Goal: Information Seeking & Learning: Compare options

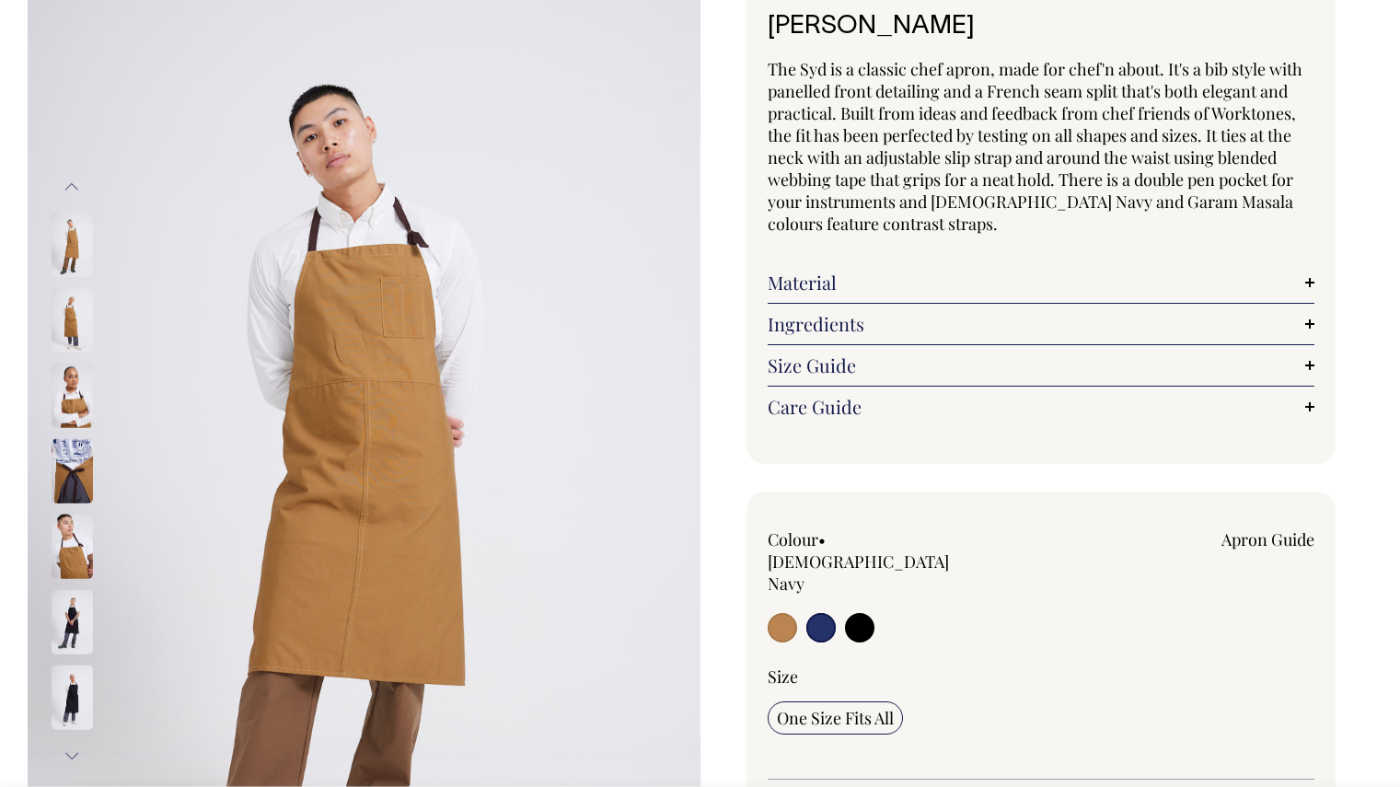
scroll to position [129, 0]
click at [826, 614] on input "radio" at bounding box center [820, 628] width 29 height 29
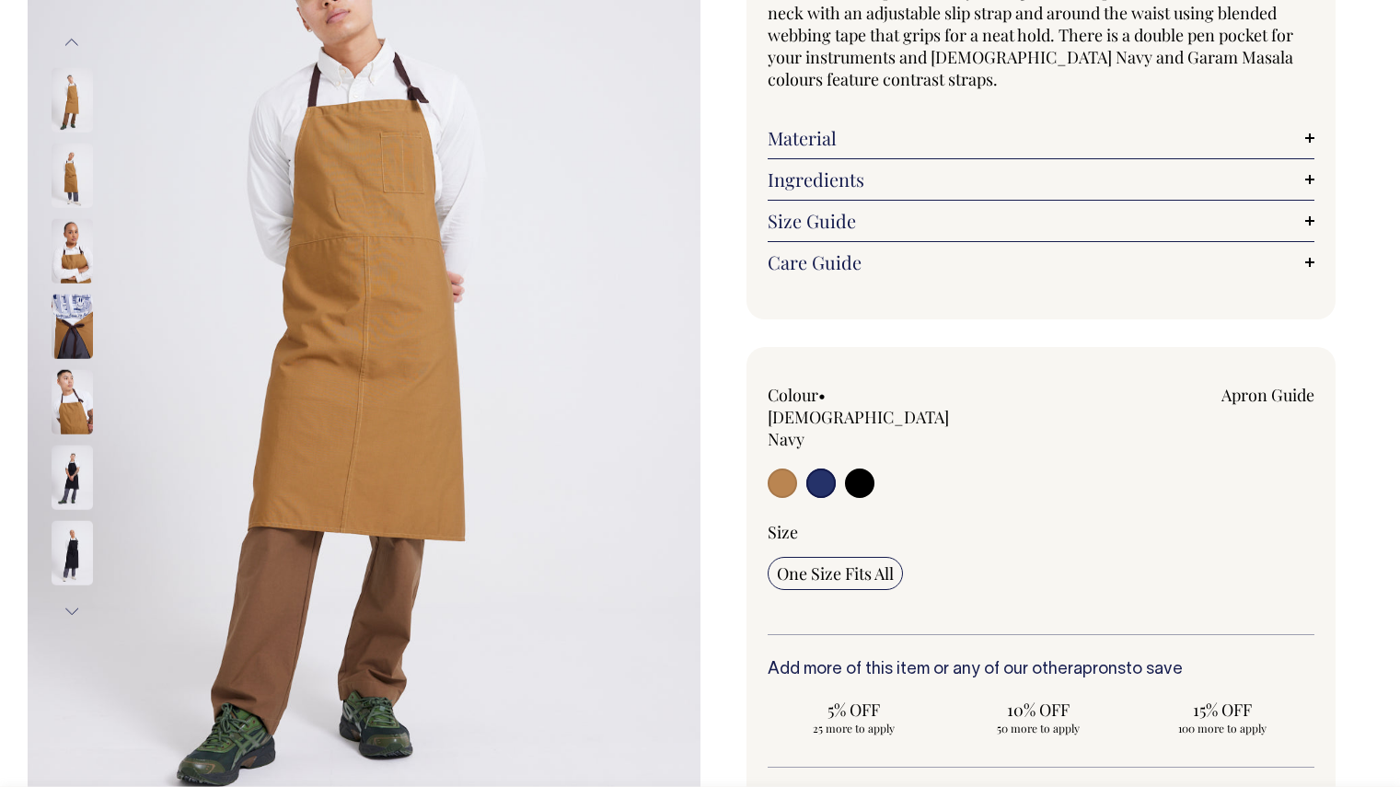
scroll to position [275, 0]
click at [822, 467] on input "radio" at bounding box center [820, 481] width 29 height 29
click at [75, 489] on img at bounding box center [72, 476] width 41 height 64
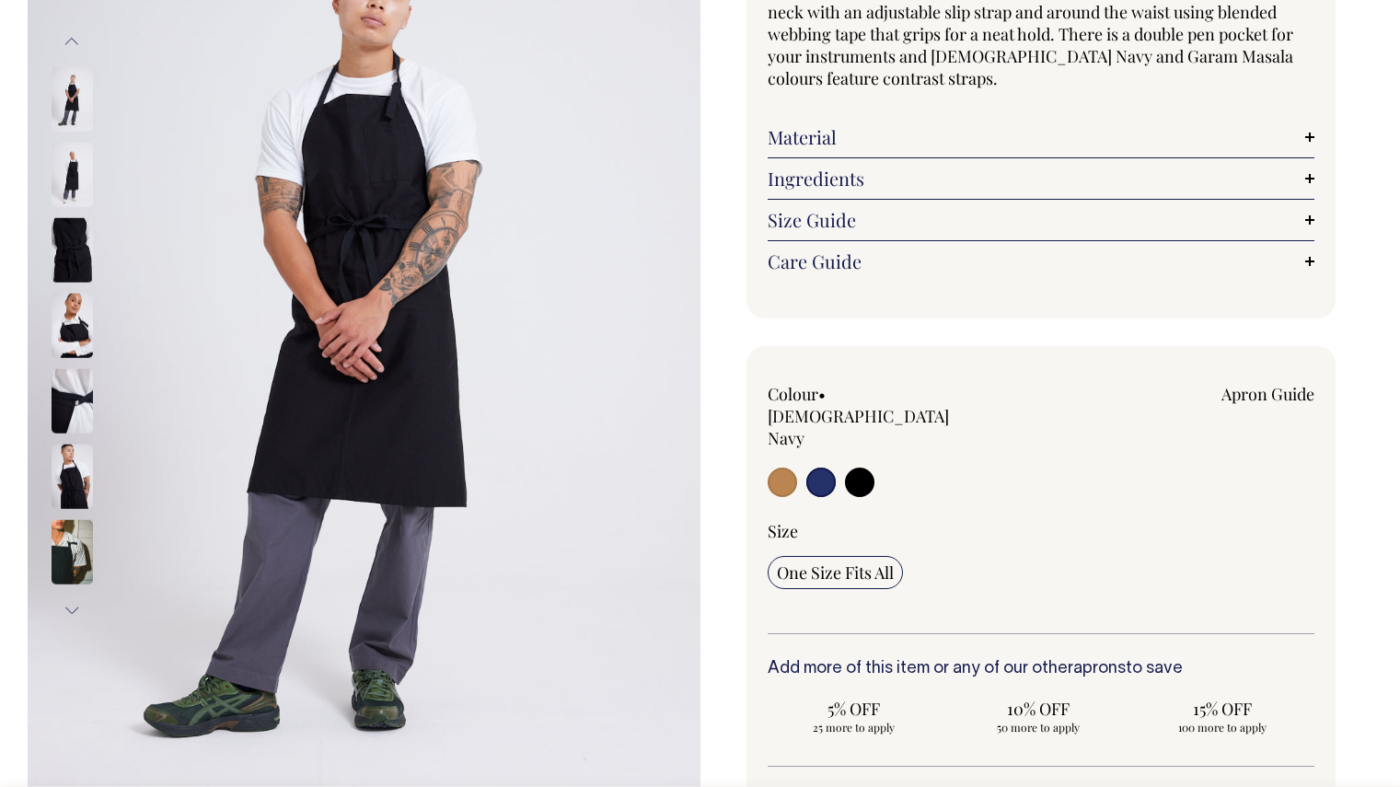
click at [69, 555] on img at bounding box center [72, 552] width 41 height 64
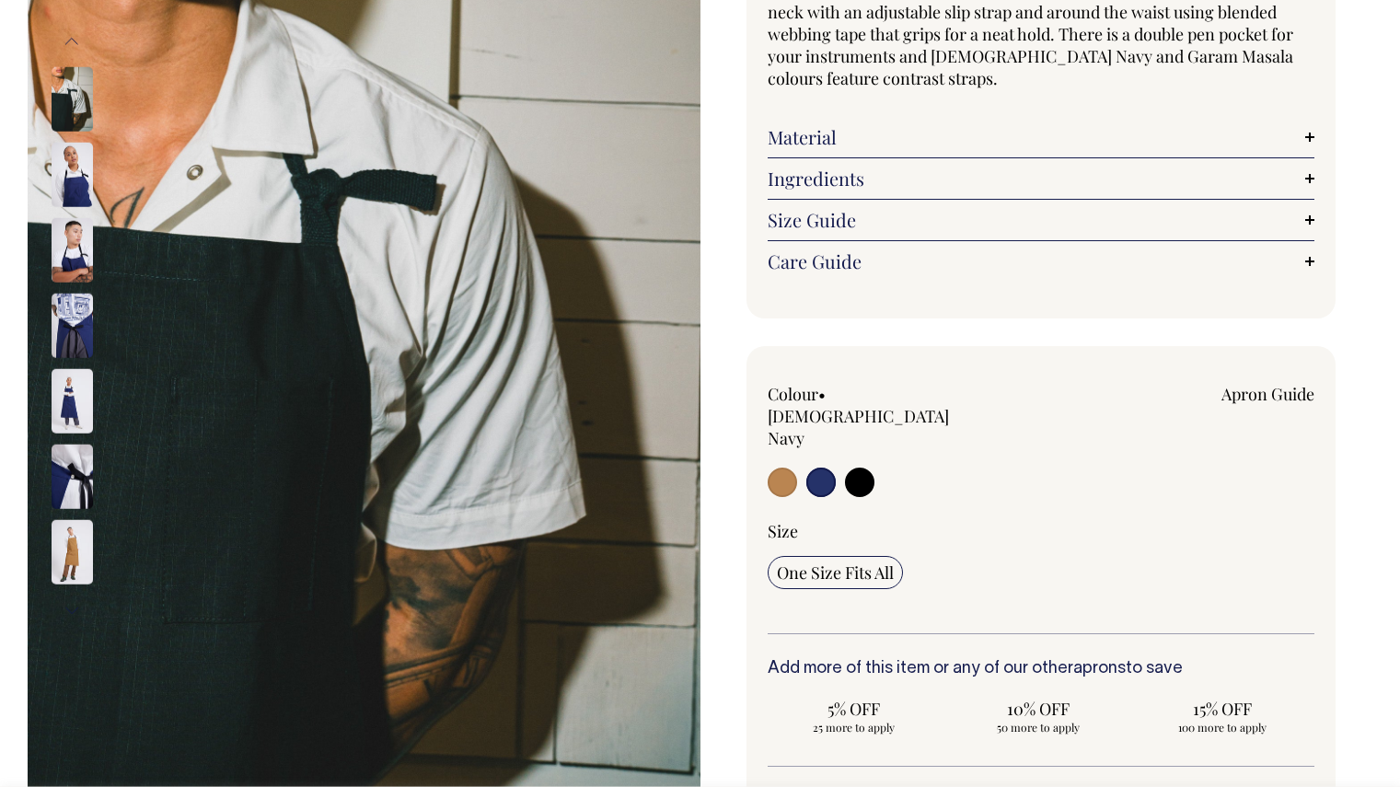
click at [75, 181] on img at bounding box center [72, 175] width 41 height 64
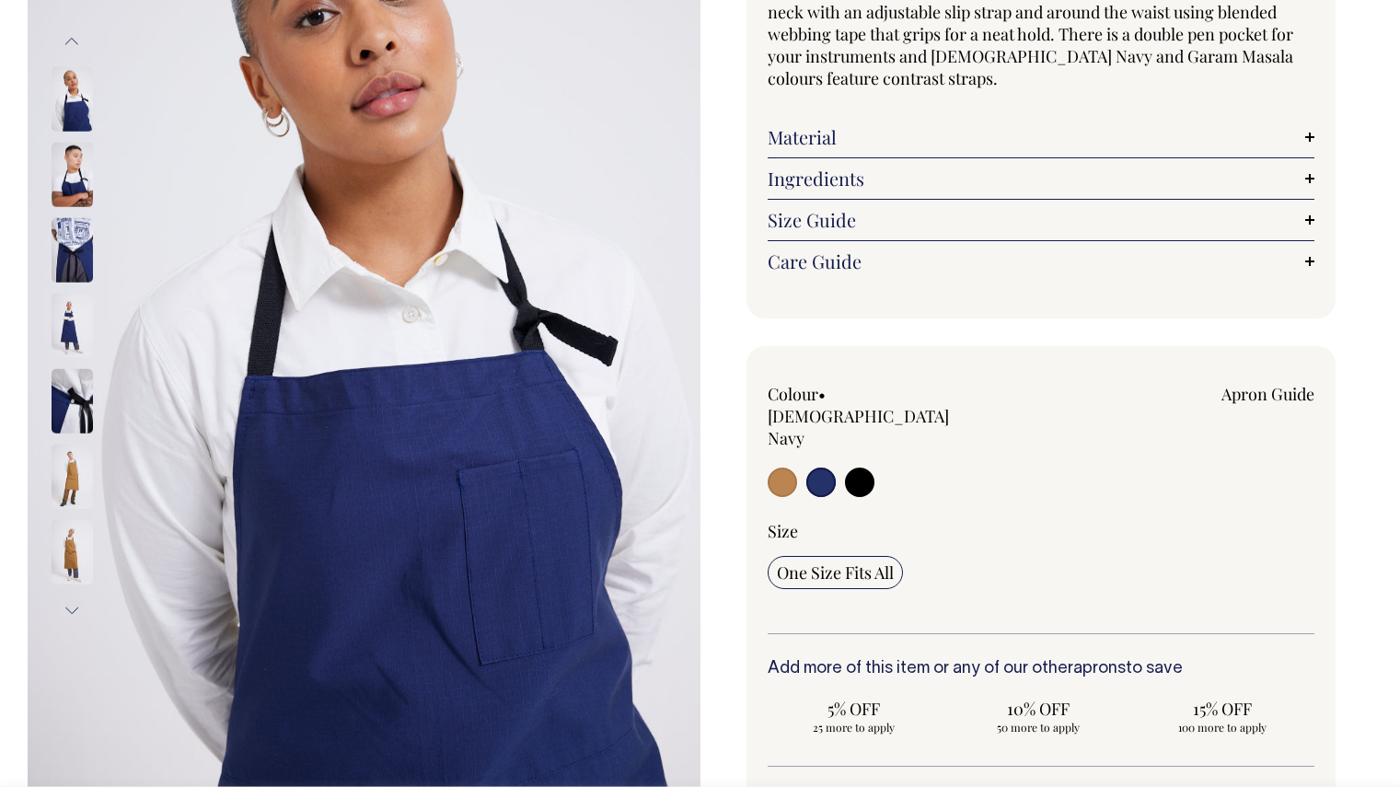
click at [82, 250] on img at bounding box center [72, 250] width 41 height 64
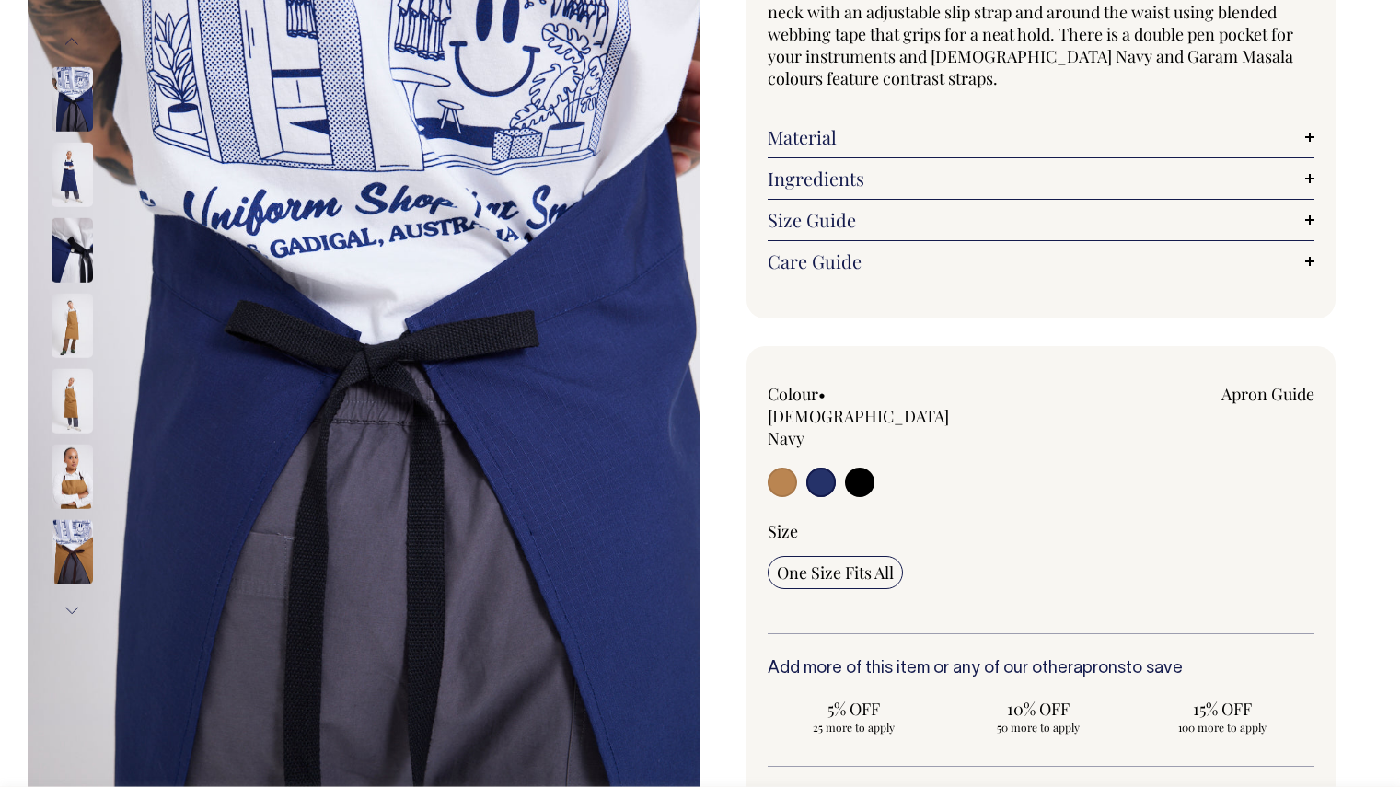
click at [70, 248] on img at bounding box center [72, 250] width 41 height 64
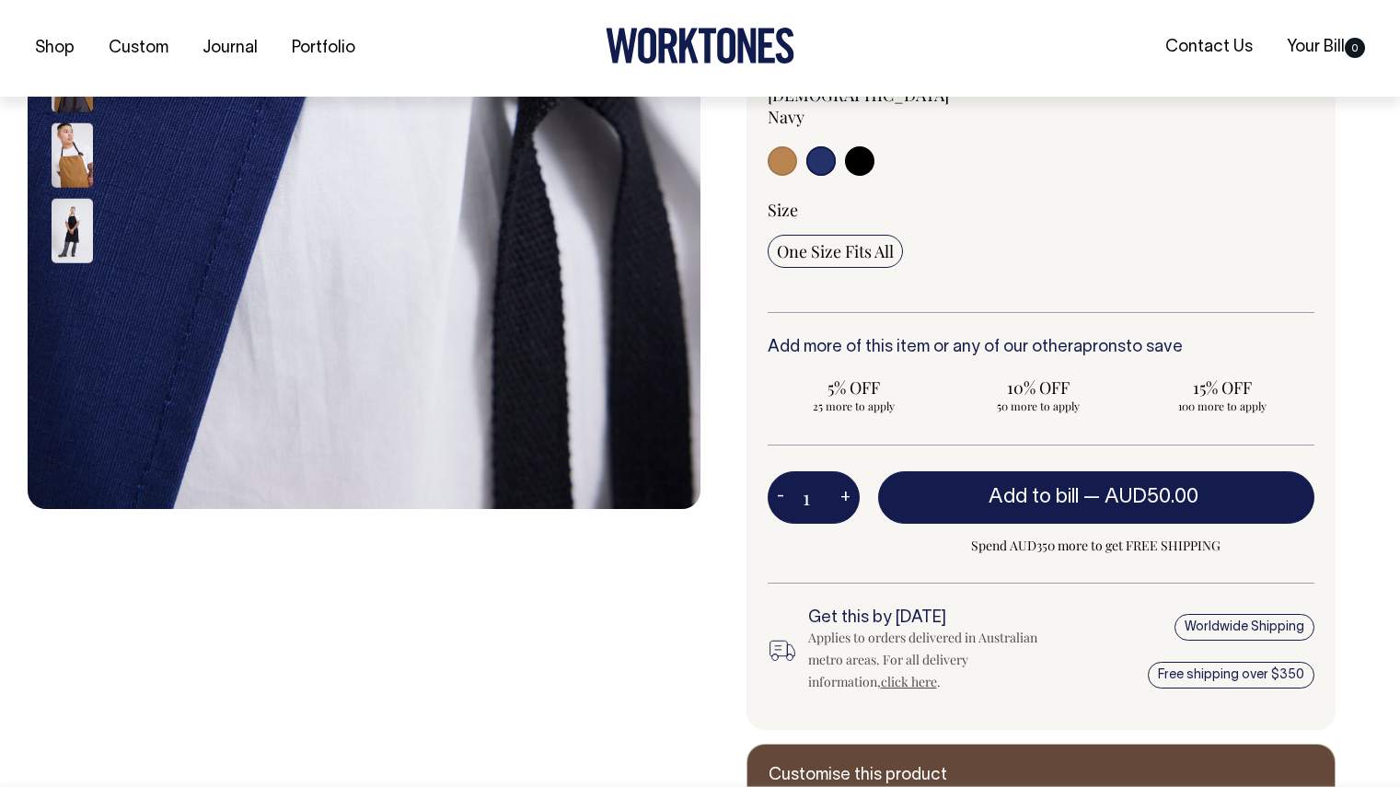
scroll to position [597, 0]
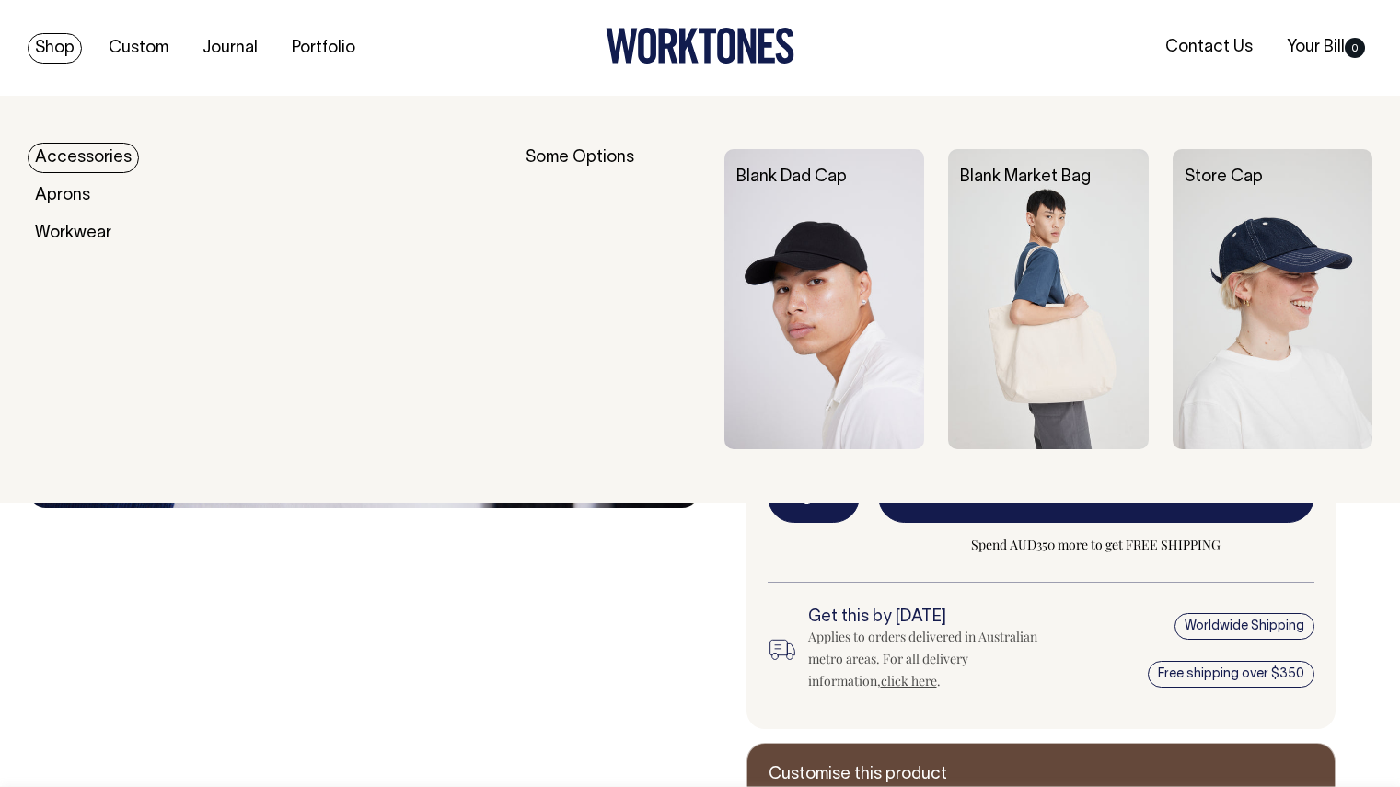
click at [59, 44] on link "Shop" at bounding box center [55, 48] width 54 height 30
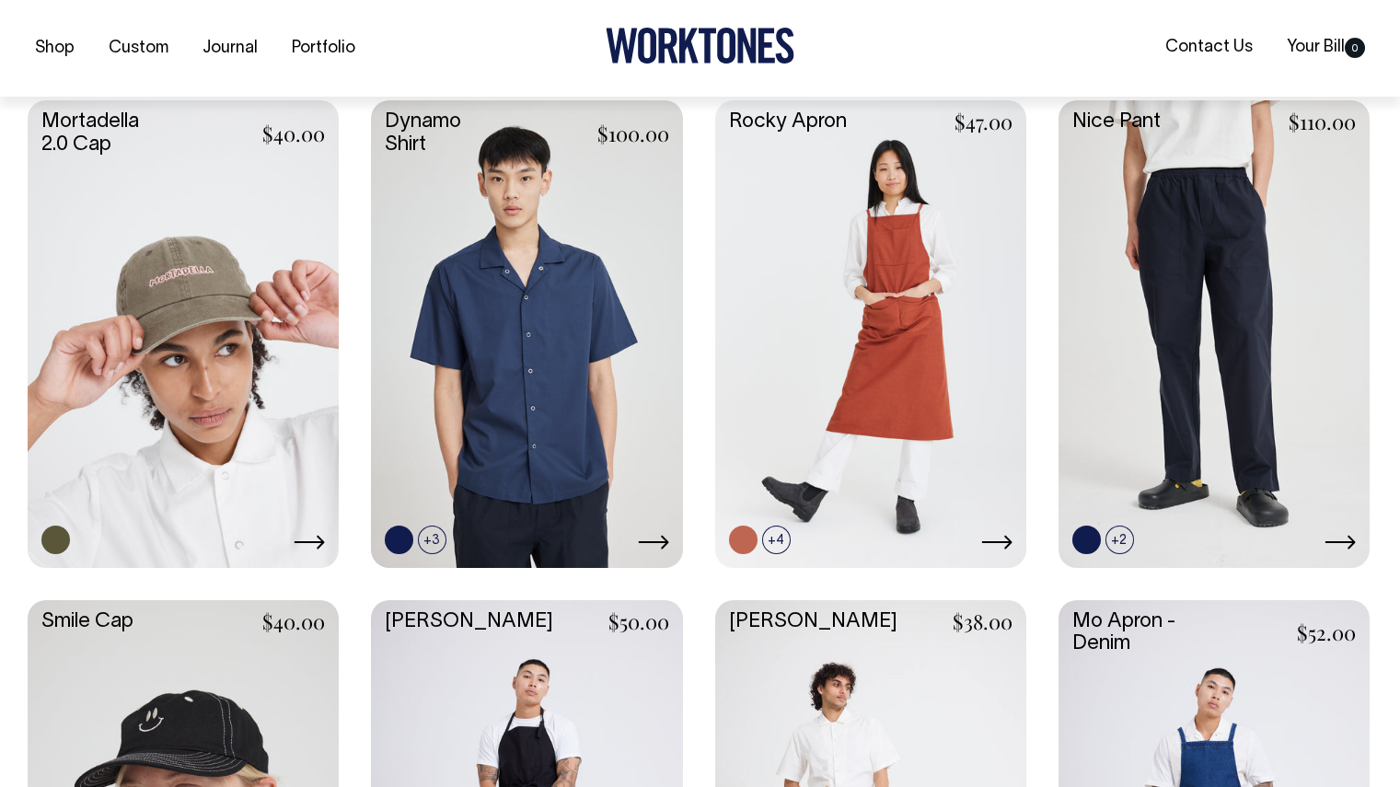
scroll to position [1442, 0]
click at [1349, 539] on icon at bounding box center [1339, 541] width 31 height 15
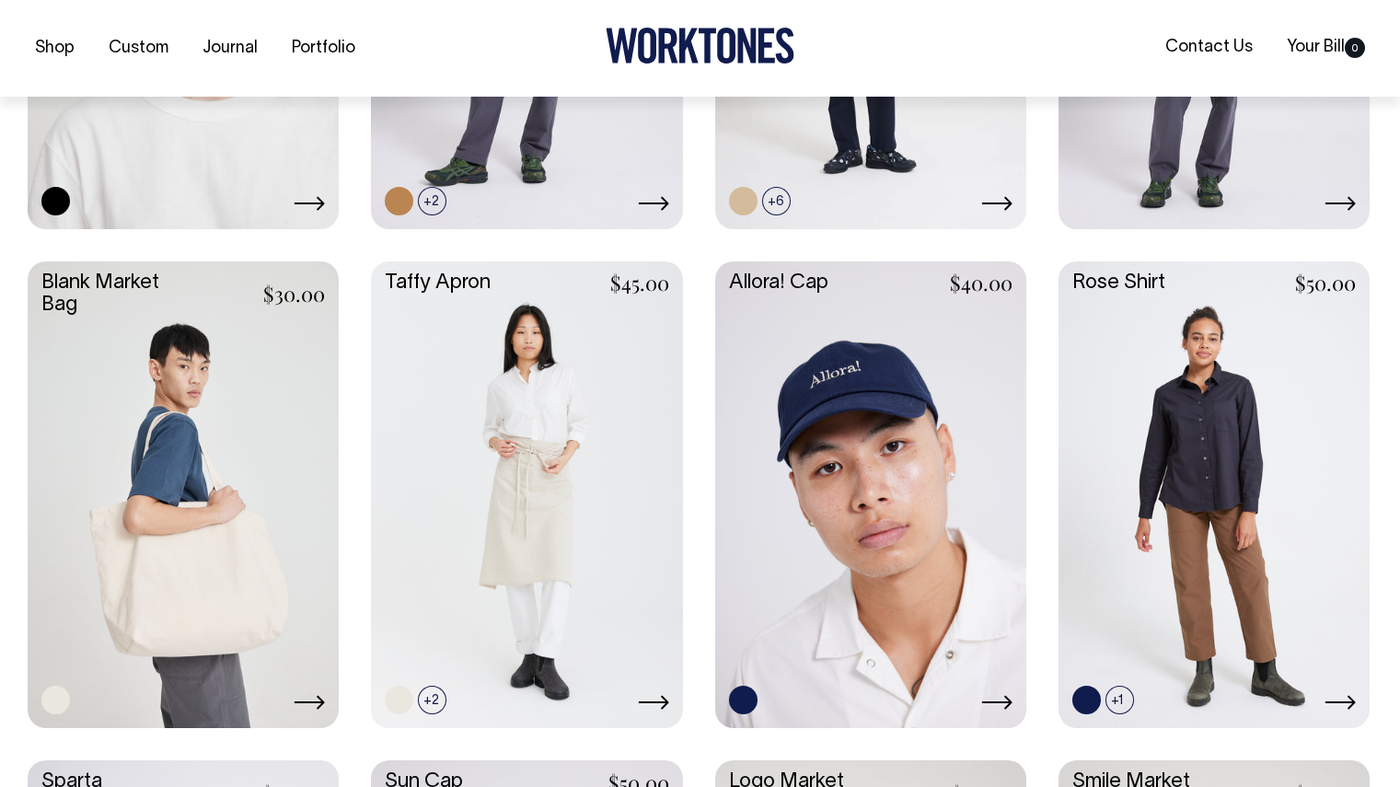
scroll to position [2279, 0]
click at [1000, 697] on icon at bounding box center [996, 701] width 31 height 15
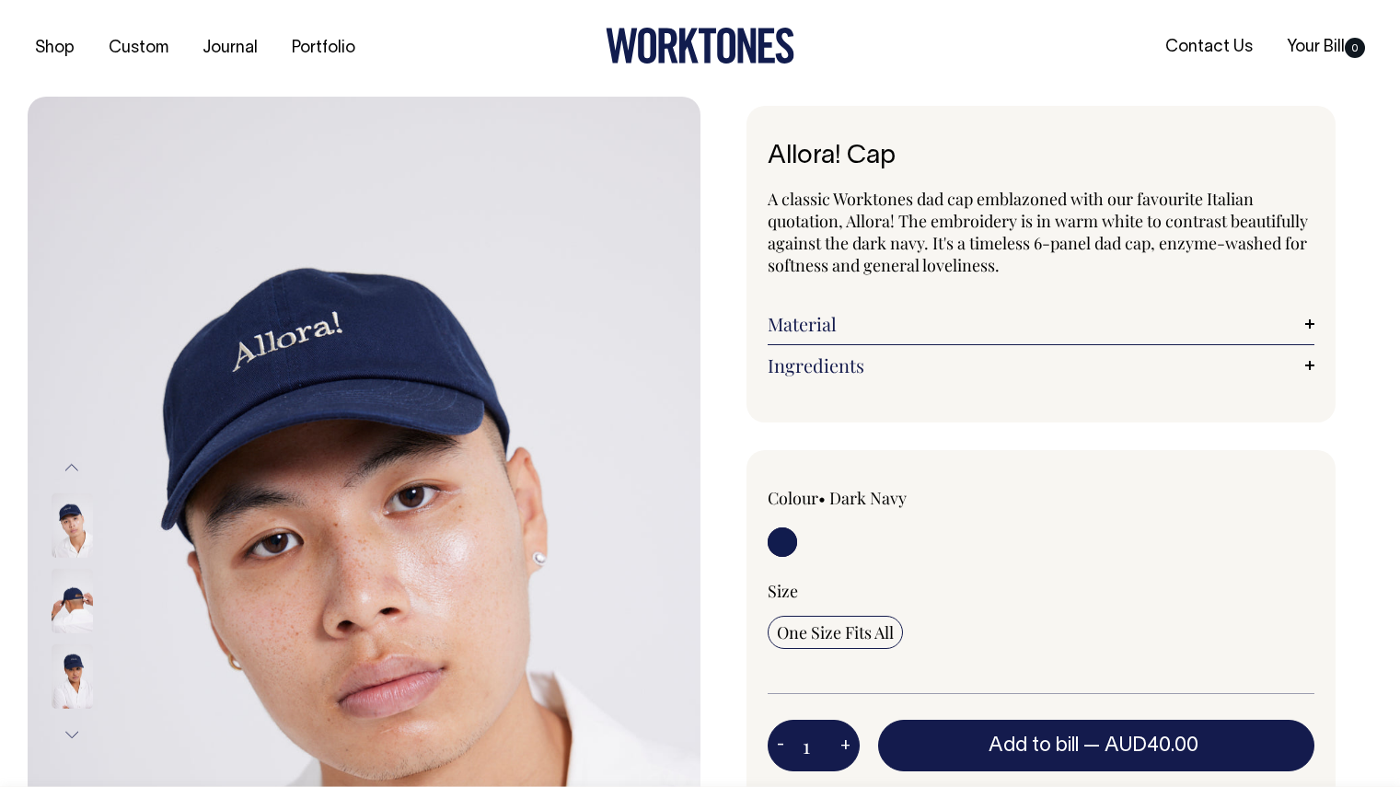
click at [66, 604] on img at bounding box center [72, 601] width 41 height 64
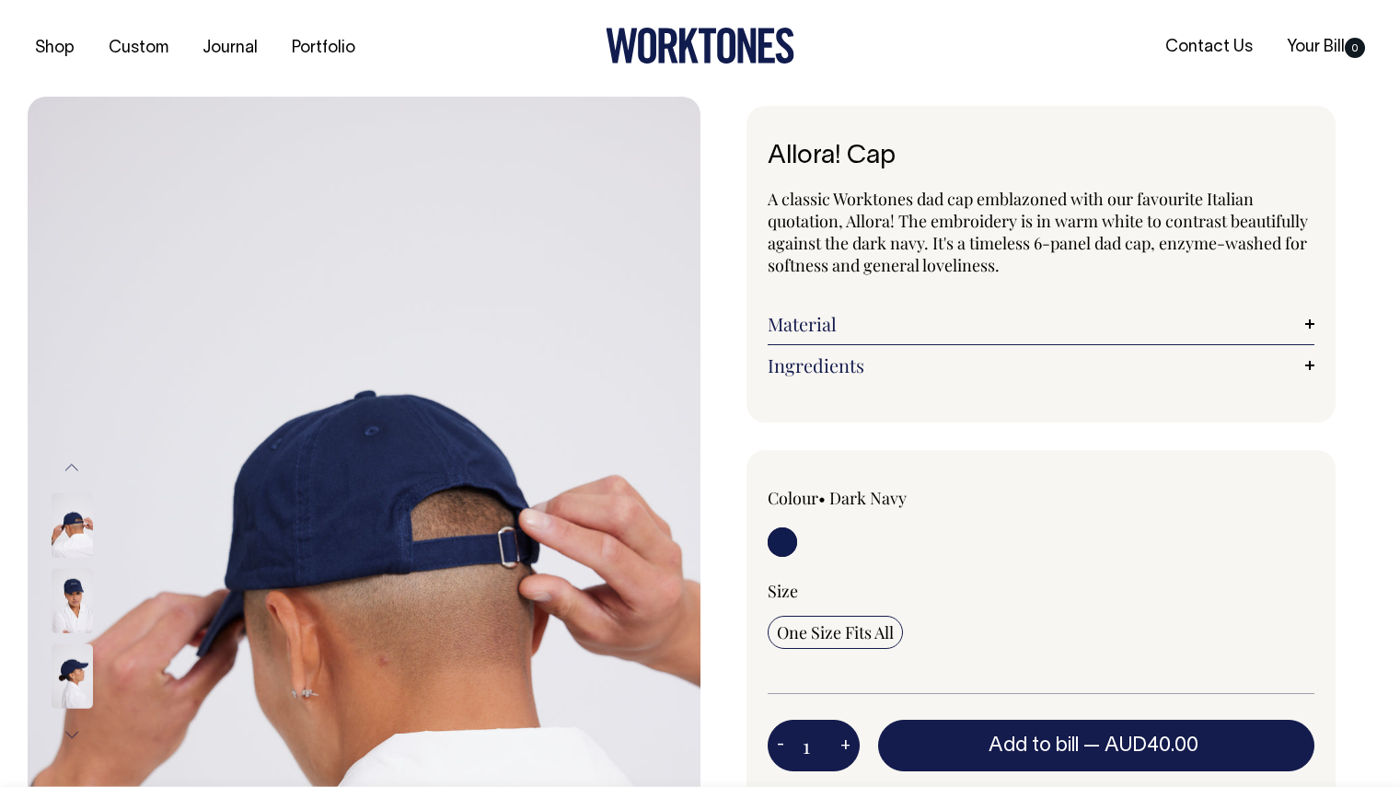
click at [71, 676] on img at bounding box center [72, 676] width 41 height 64
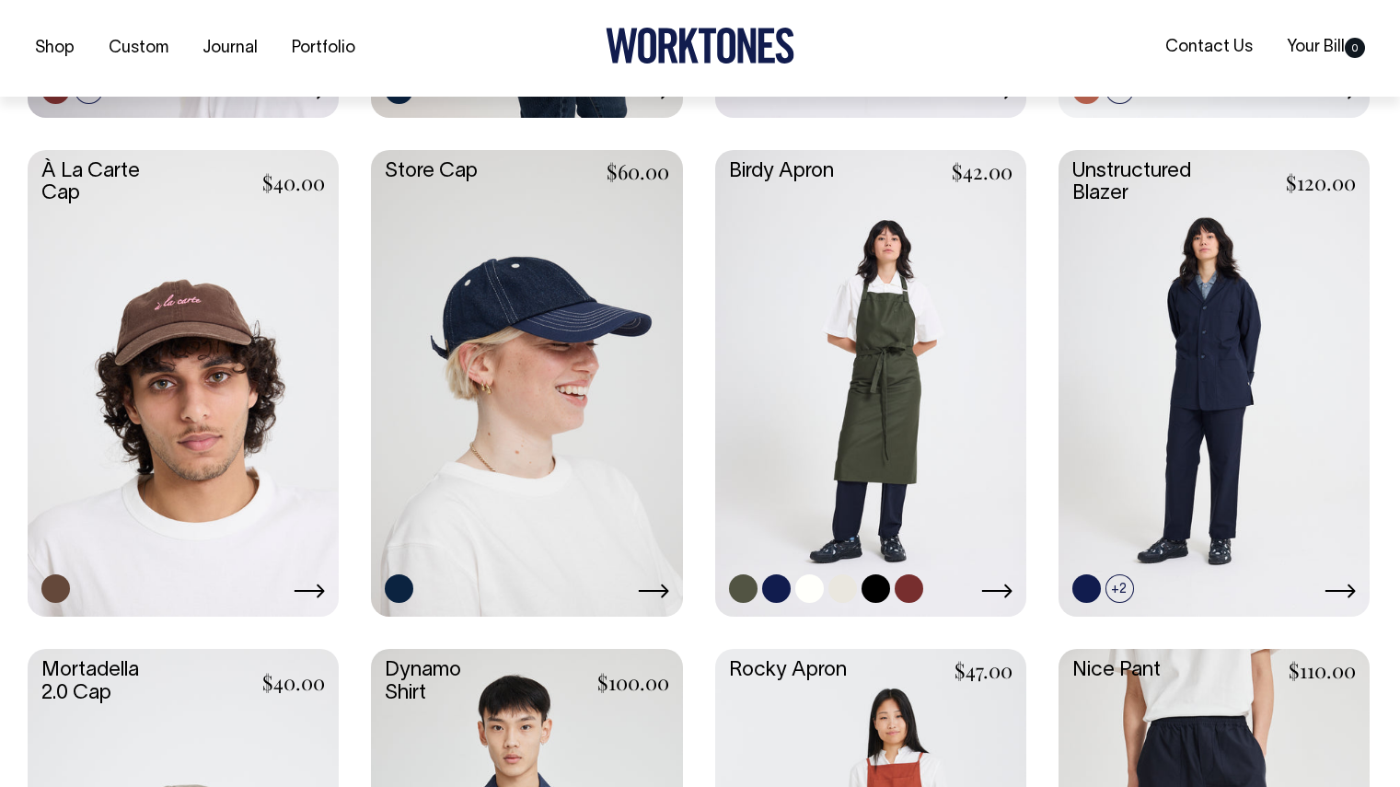
scroll to position [894, 0]
click at [776, 582] on link at bounding box center [776, 587] width 29 height 29
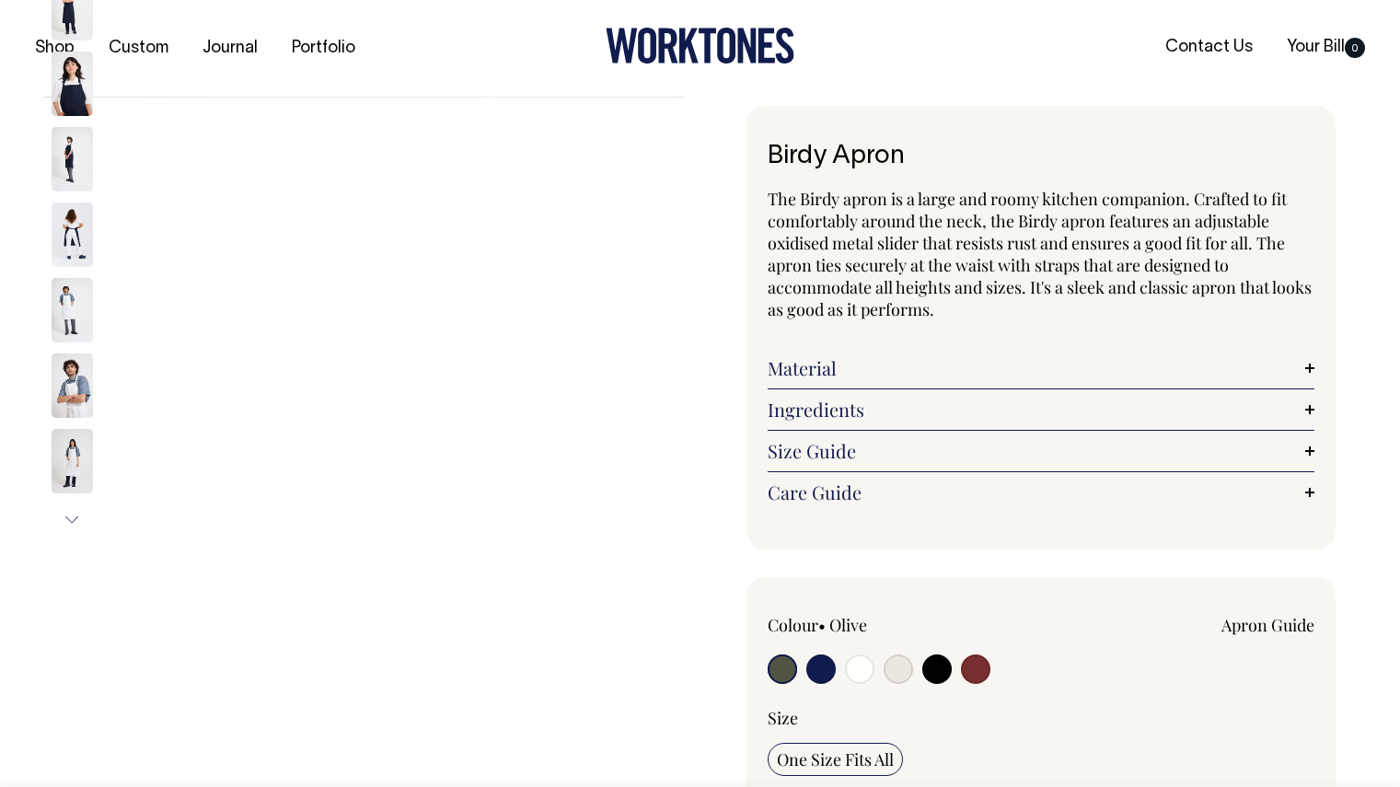
radio input "true"
select select "Dark Navy"
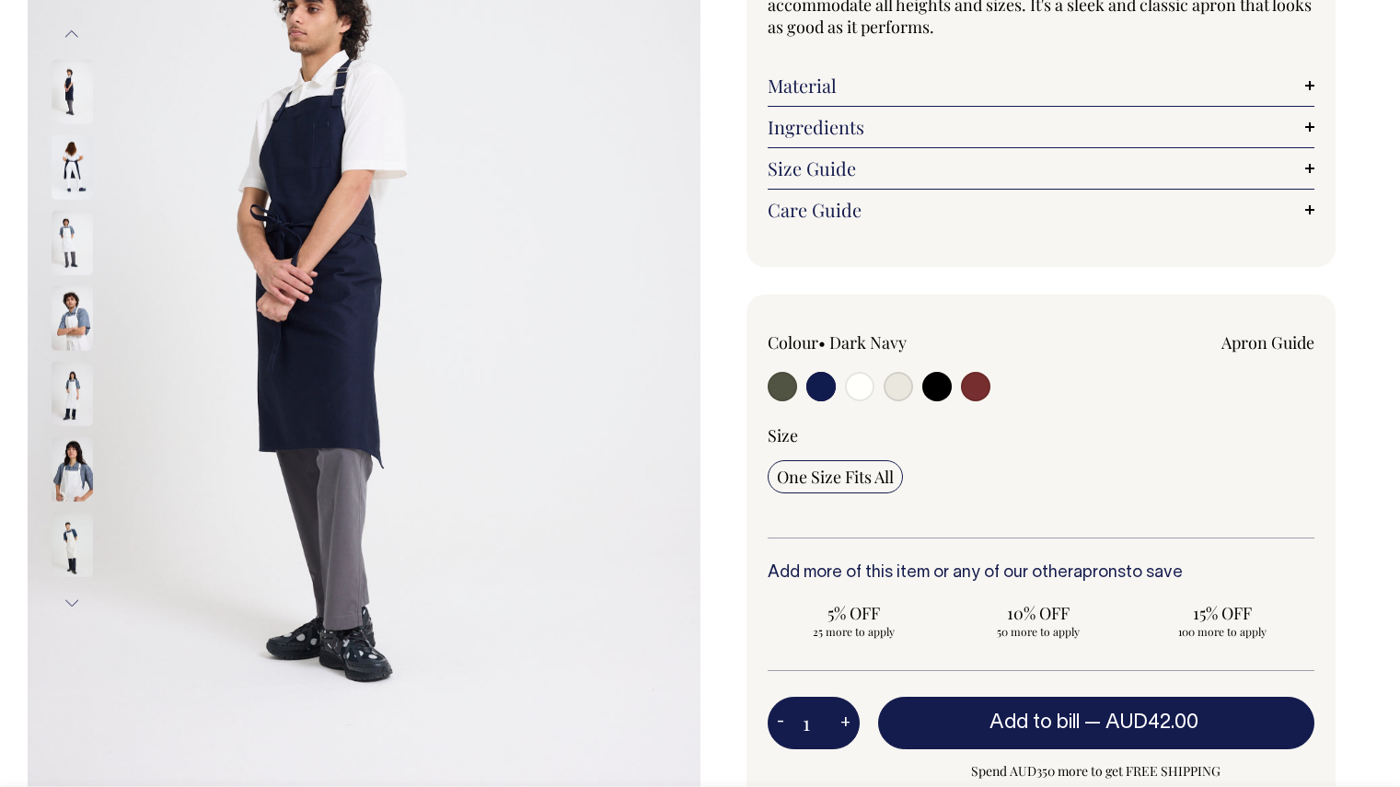
scroll to position [282, 0]
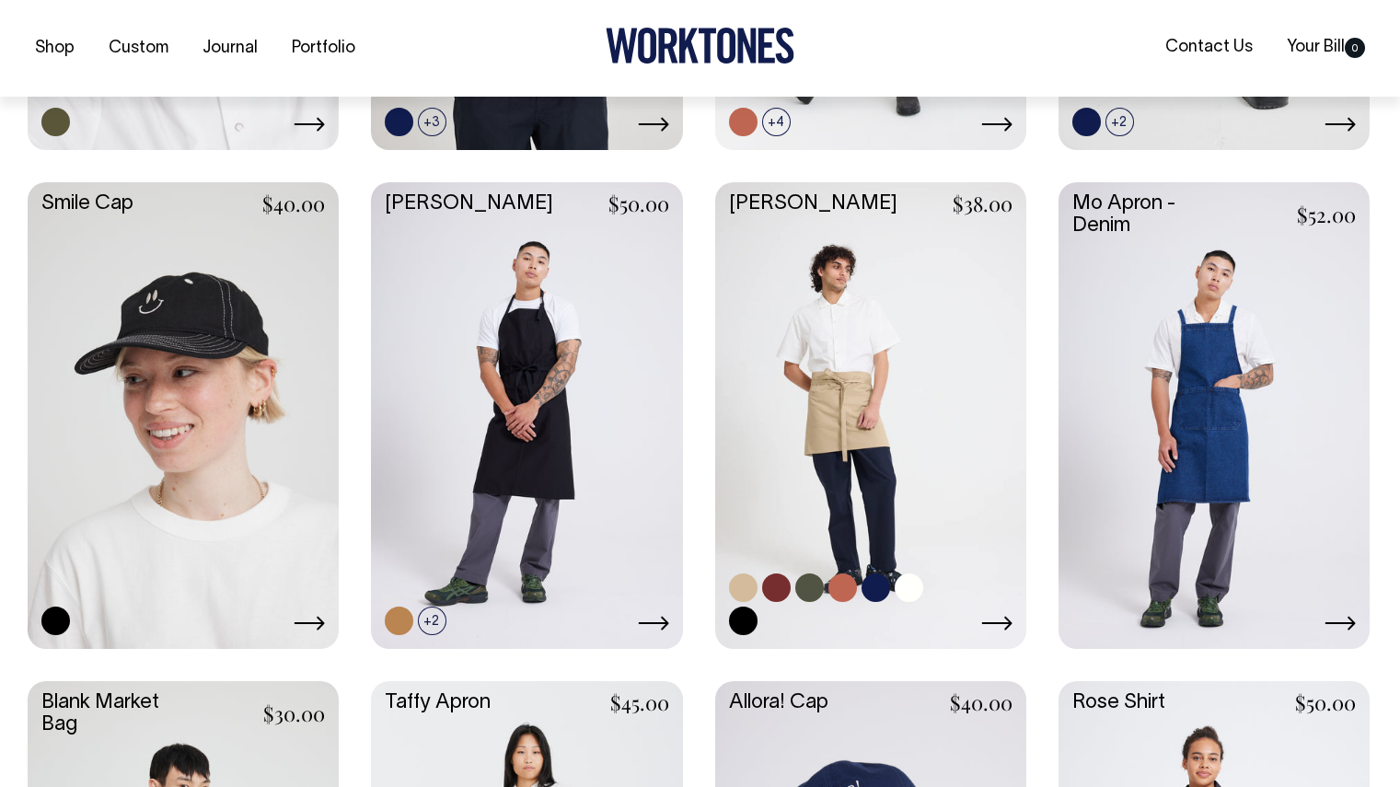
scroll to position [1860, 0]
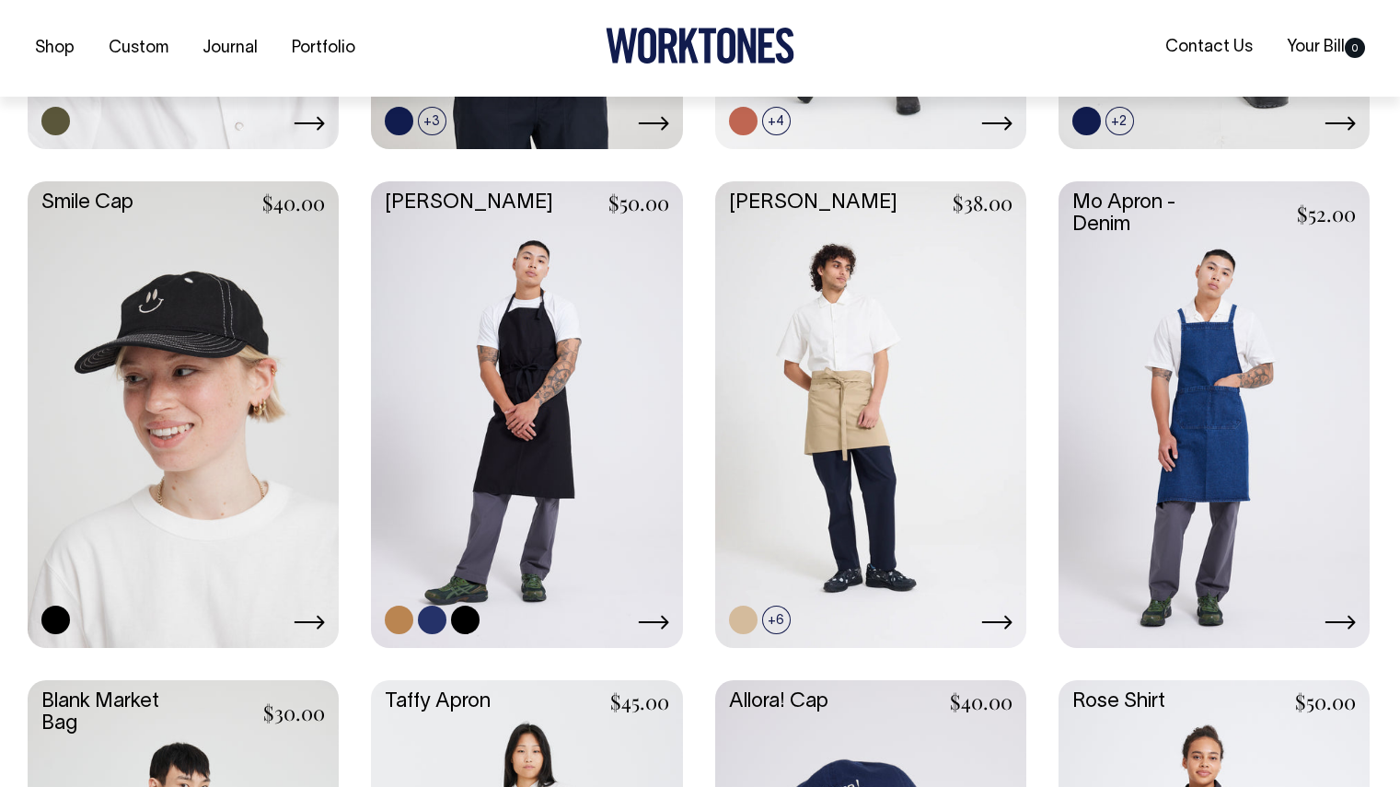
click at [568, 373] on link at bounding box center [526, 412] width 311 height 463
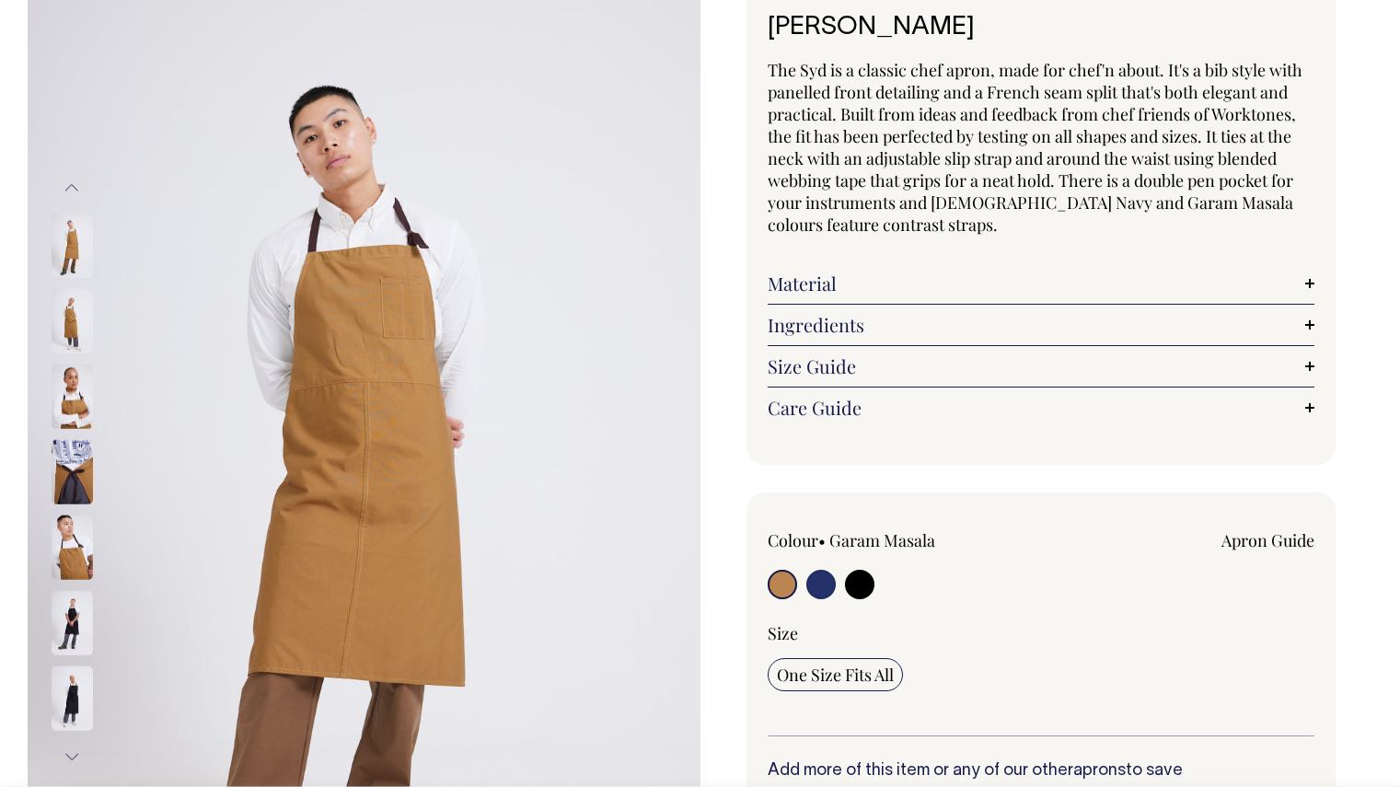
scroll to position [130, 0]
click at [816, 587] on input "radio" at bounding box center [820, 583] width 29 height 29
radio input "true"
select select "French Navy"
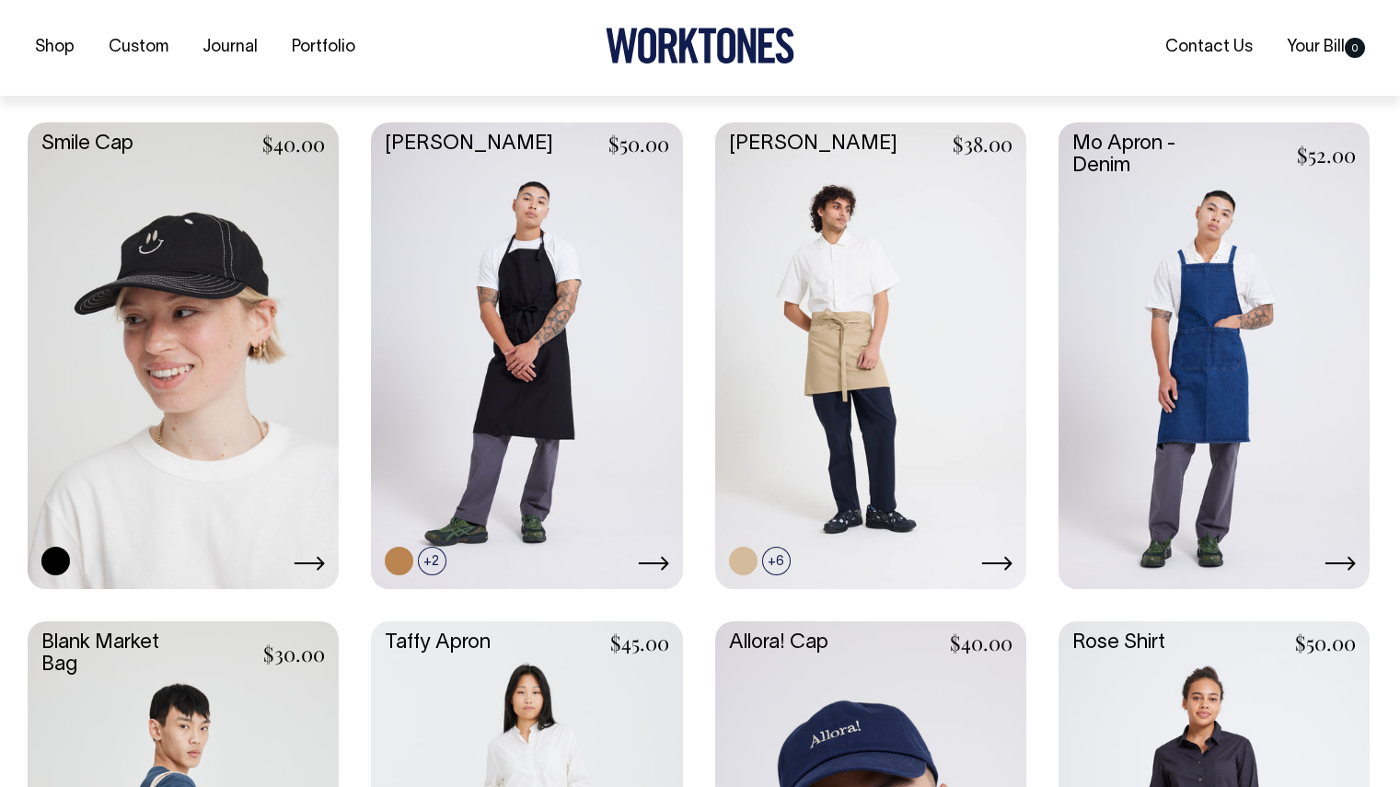
click at [1181, 349] on link at bounding box center [1213, 353] width 311 height 463
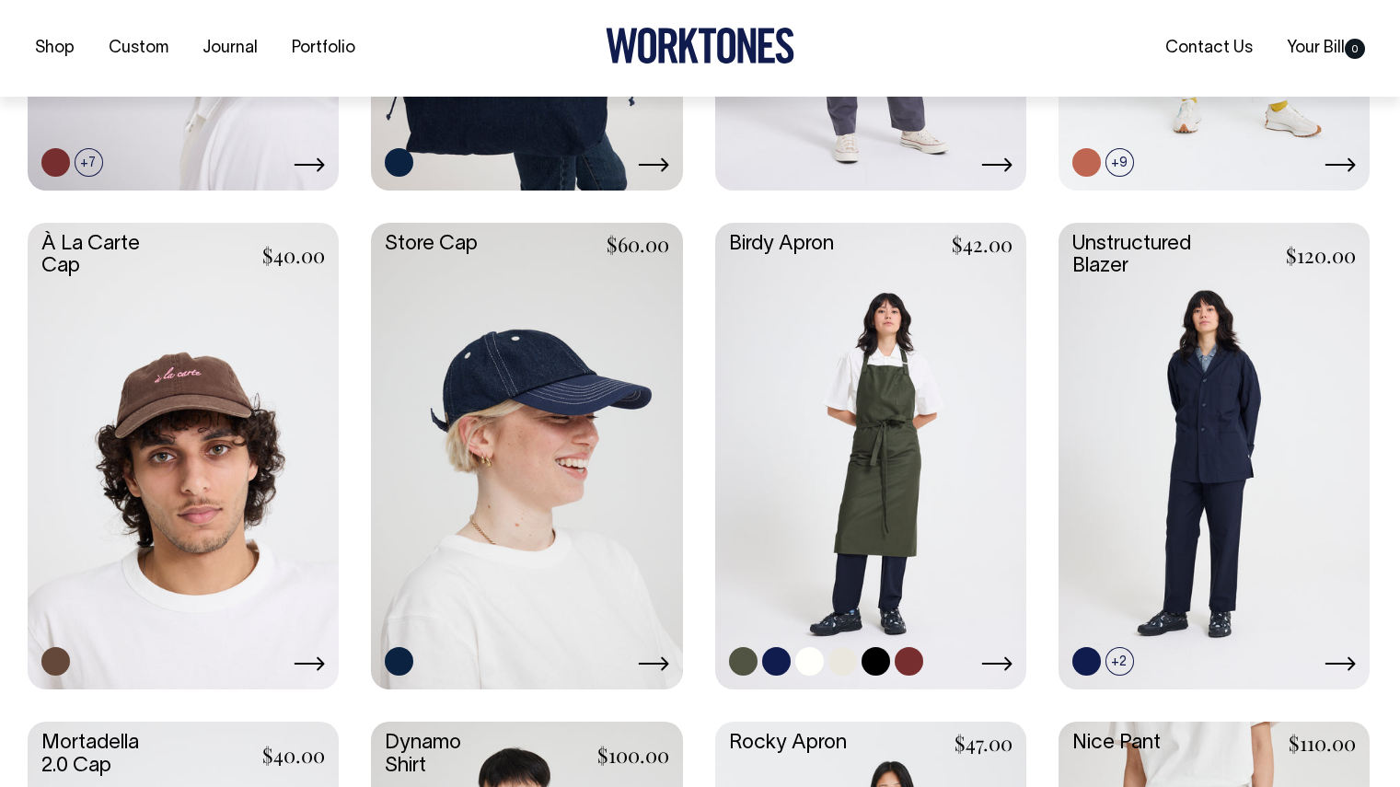
scroll to position [821, 0]
click at [777, 654] on link at bounding box center [776, 660] width 29 height 29
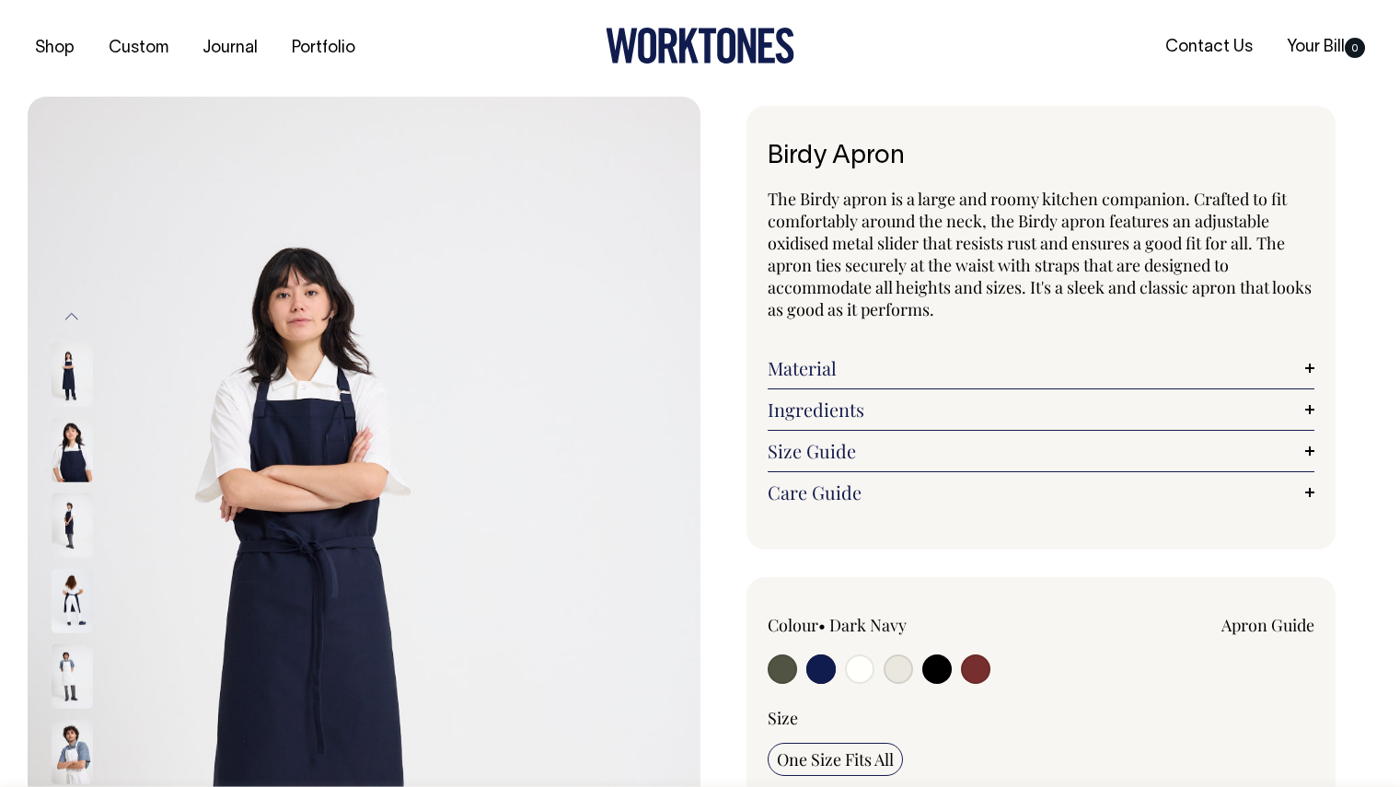
select select "Dark Navy"
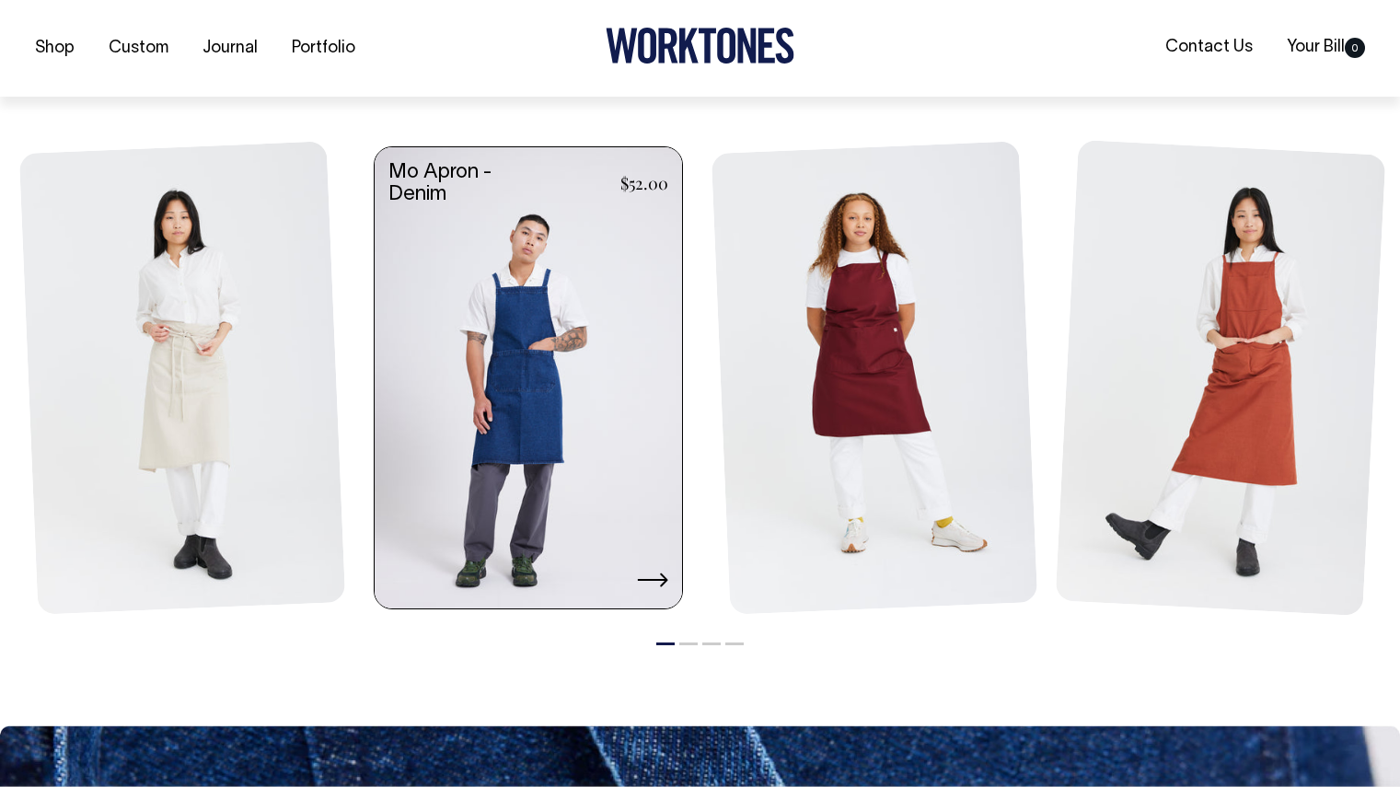
scroll to position [2197, 0]
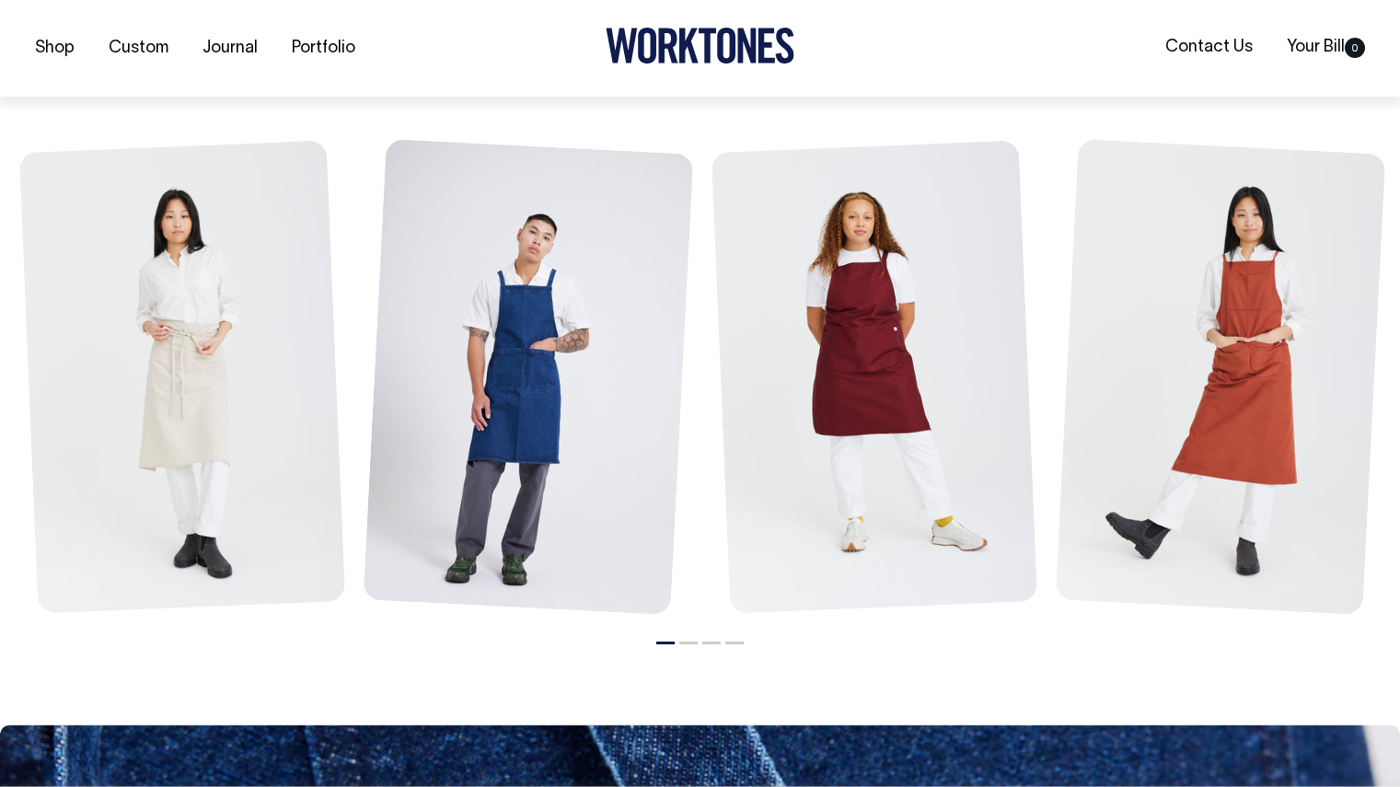
click at [687, 645] on li "2" at bounding box center [688, 638] width 18 height 22
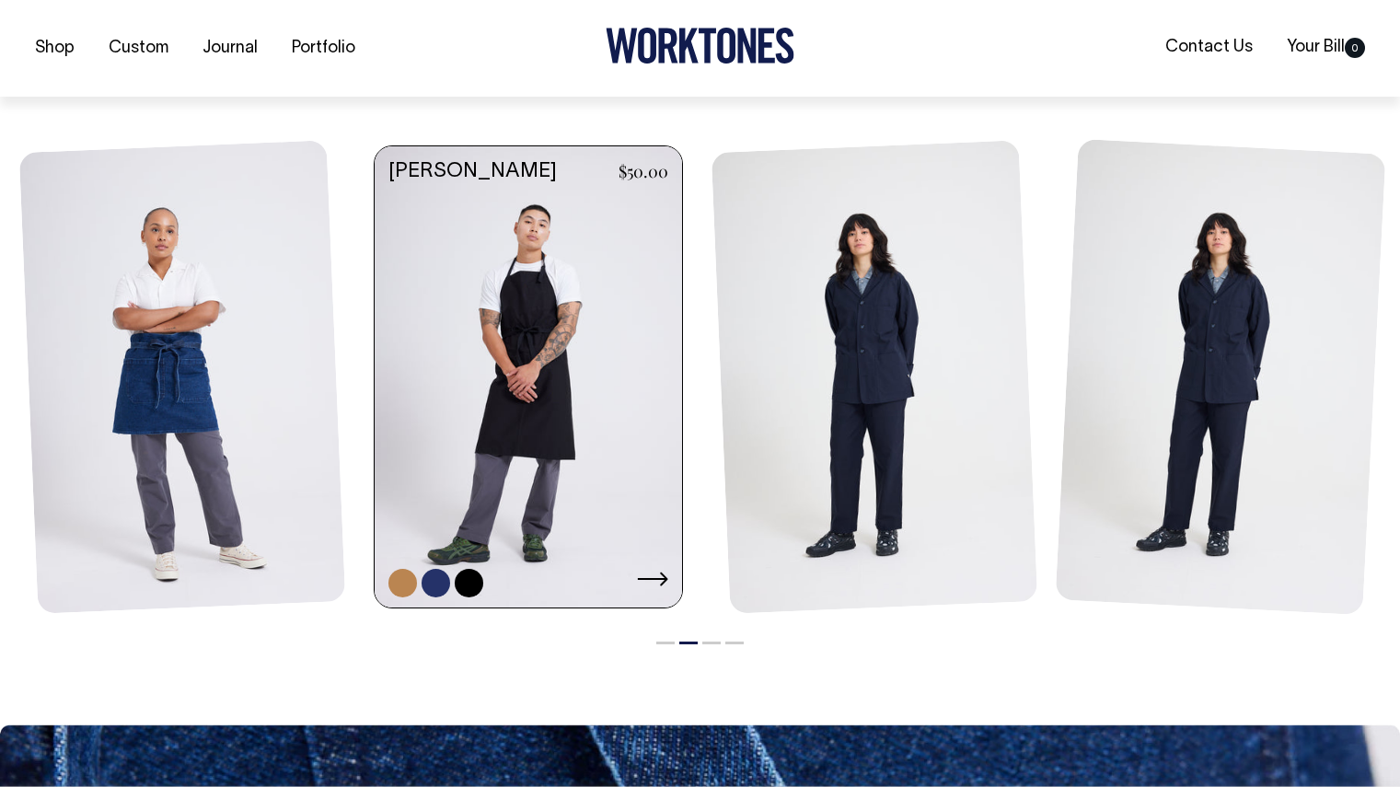
click at [568, 356] on link at bounding box center [528, 378] width 307 height 465
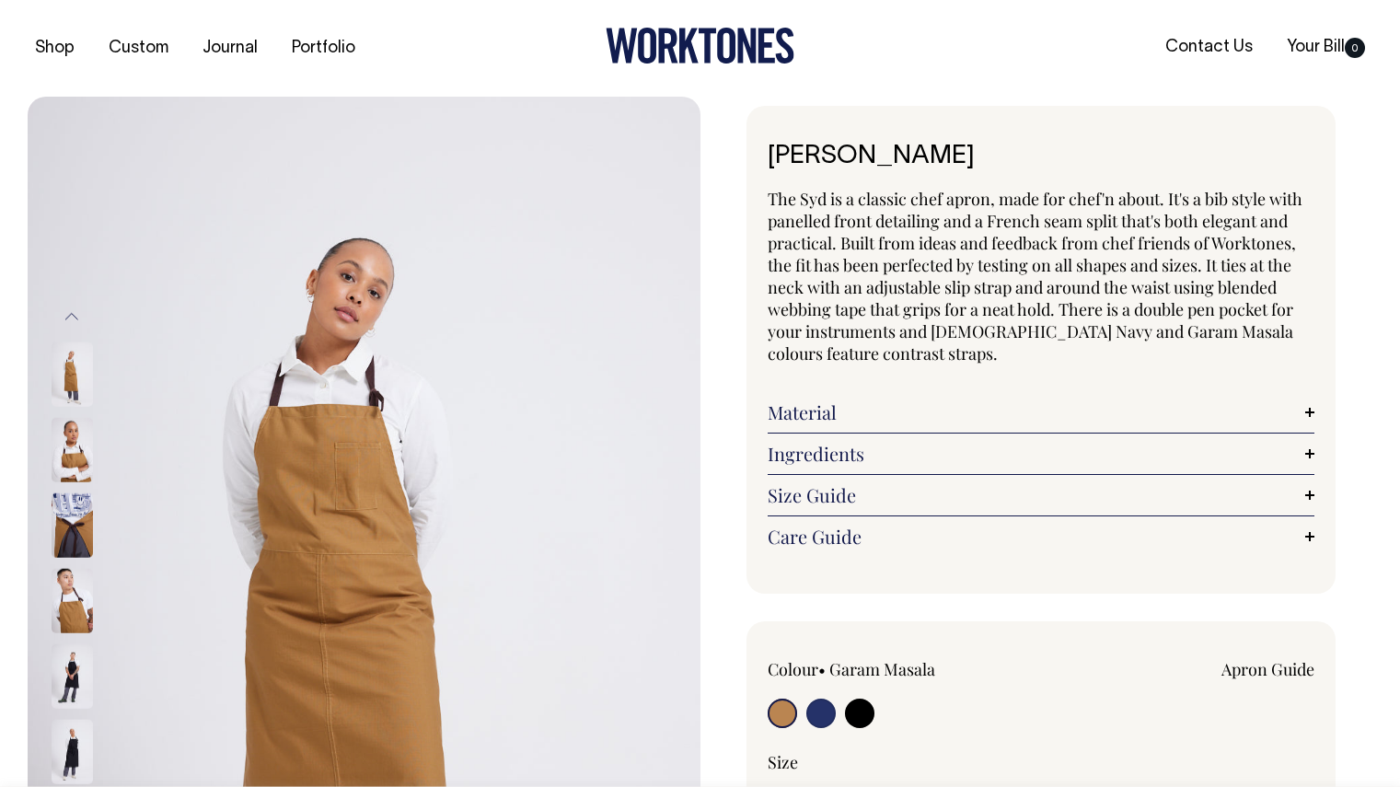
click at [822, 716] on input "radio" at bounding box center [820, 712] width 29 height 29
radio input "true"
select select "[DEMOGRAPHIC_DATA] Navy"
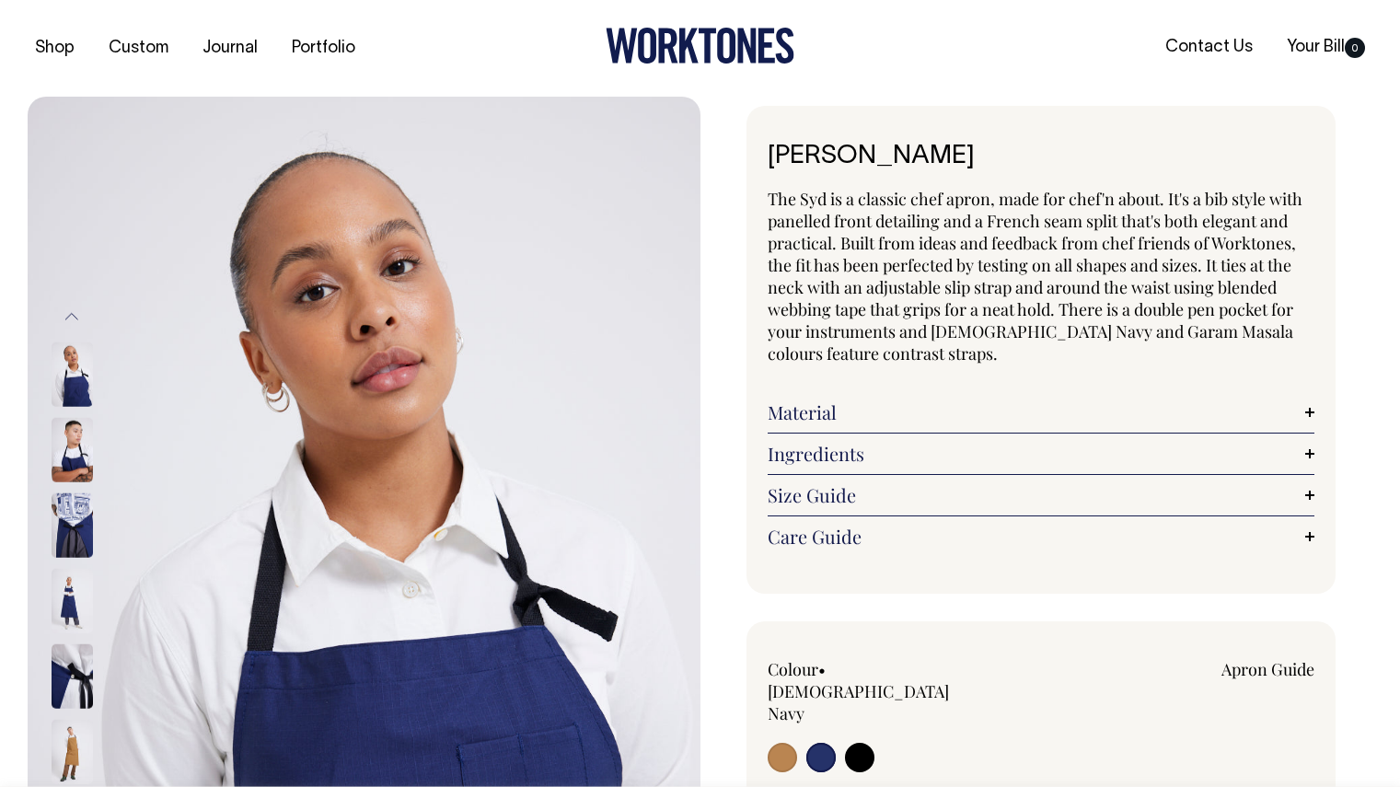
click at [872, 743] on input "radio" at bounding box center [859, 757] width 29 height 29
radio input "true"
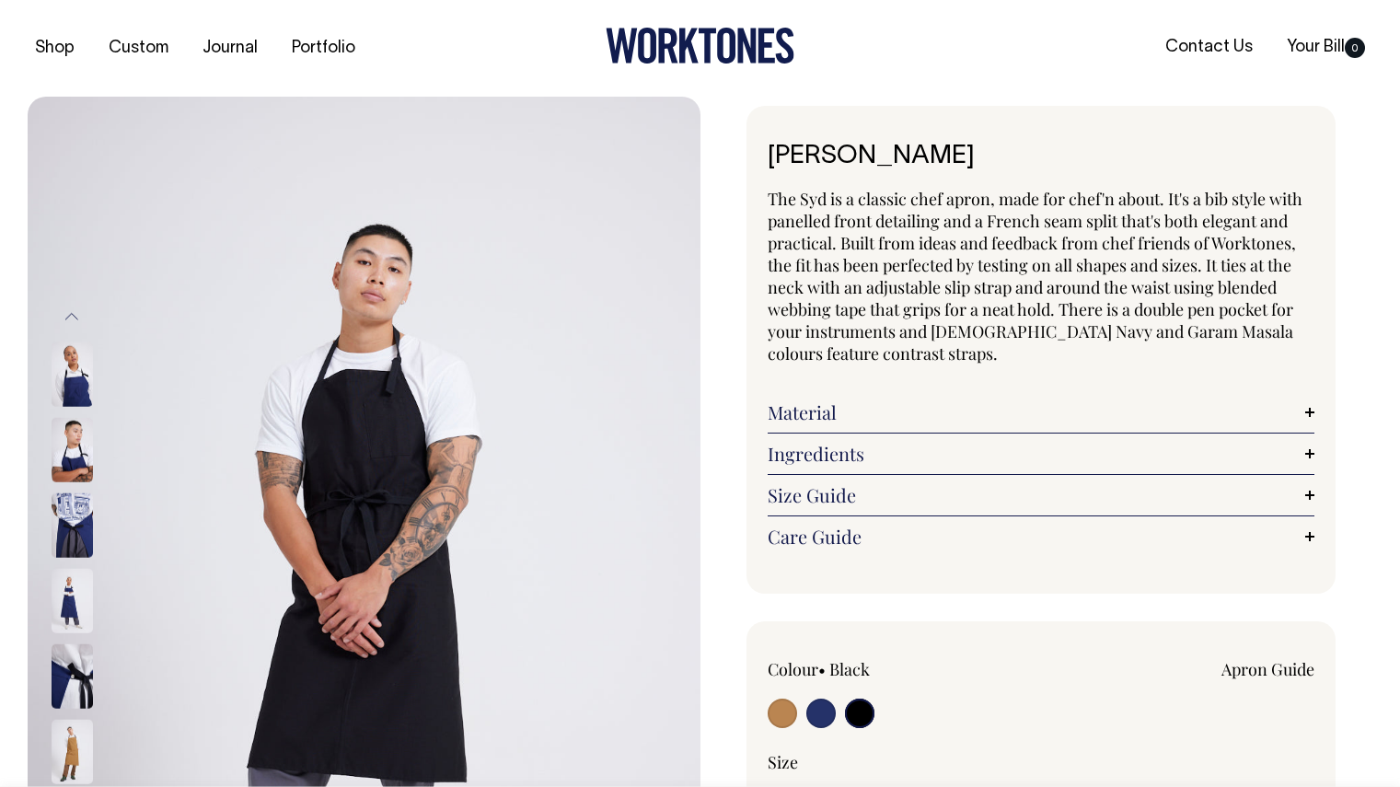
radio input "true"
select select "Black"
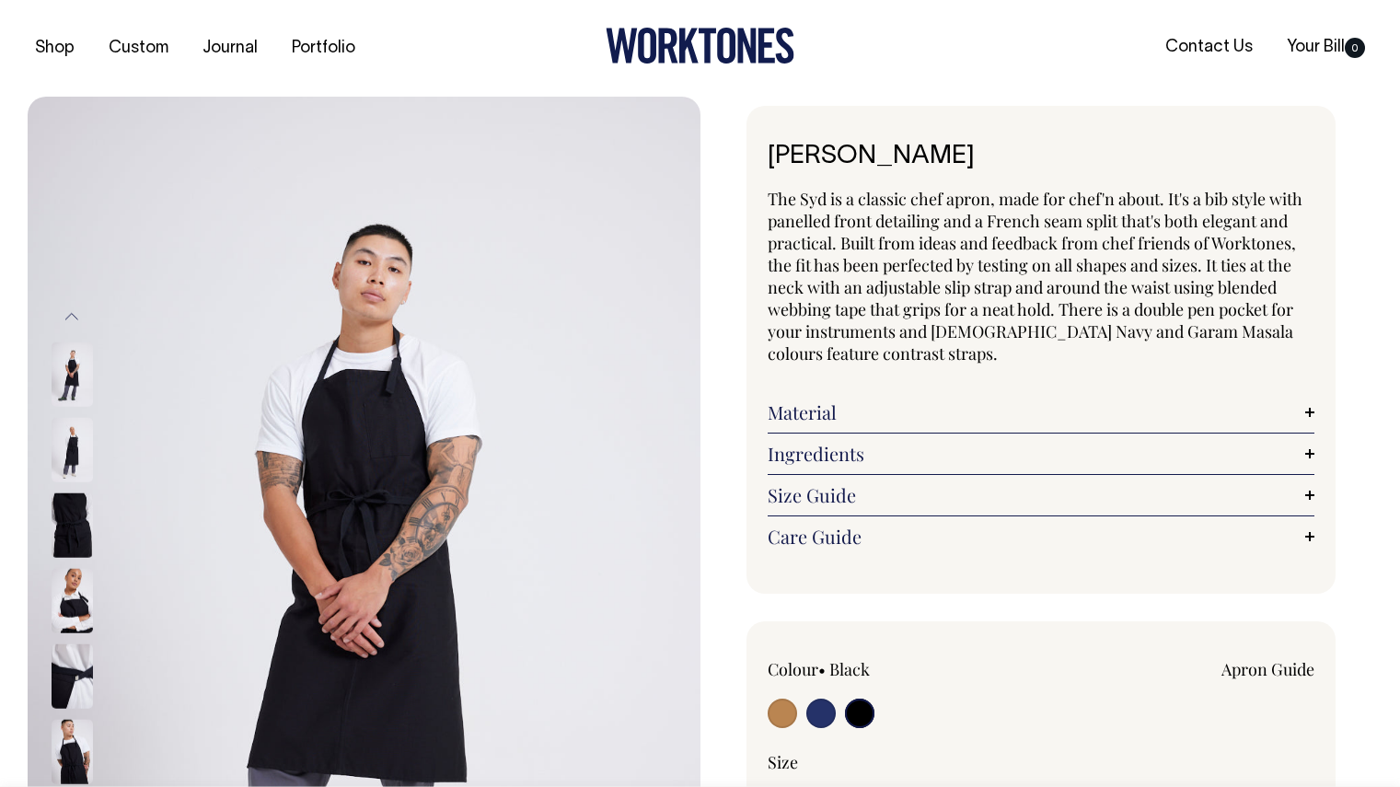
click at [821, 709] on input "radio" at bounding box center [820, 712] width 29 height 29
radio input "true"
select select "[DEMOGRAPHIC_DATA] Navy"
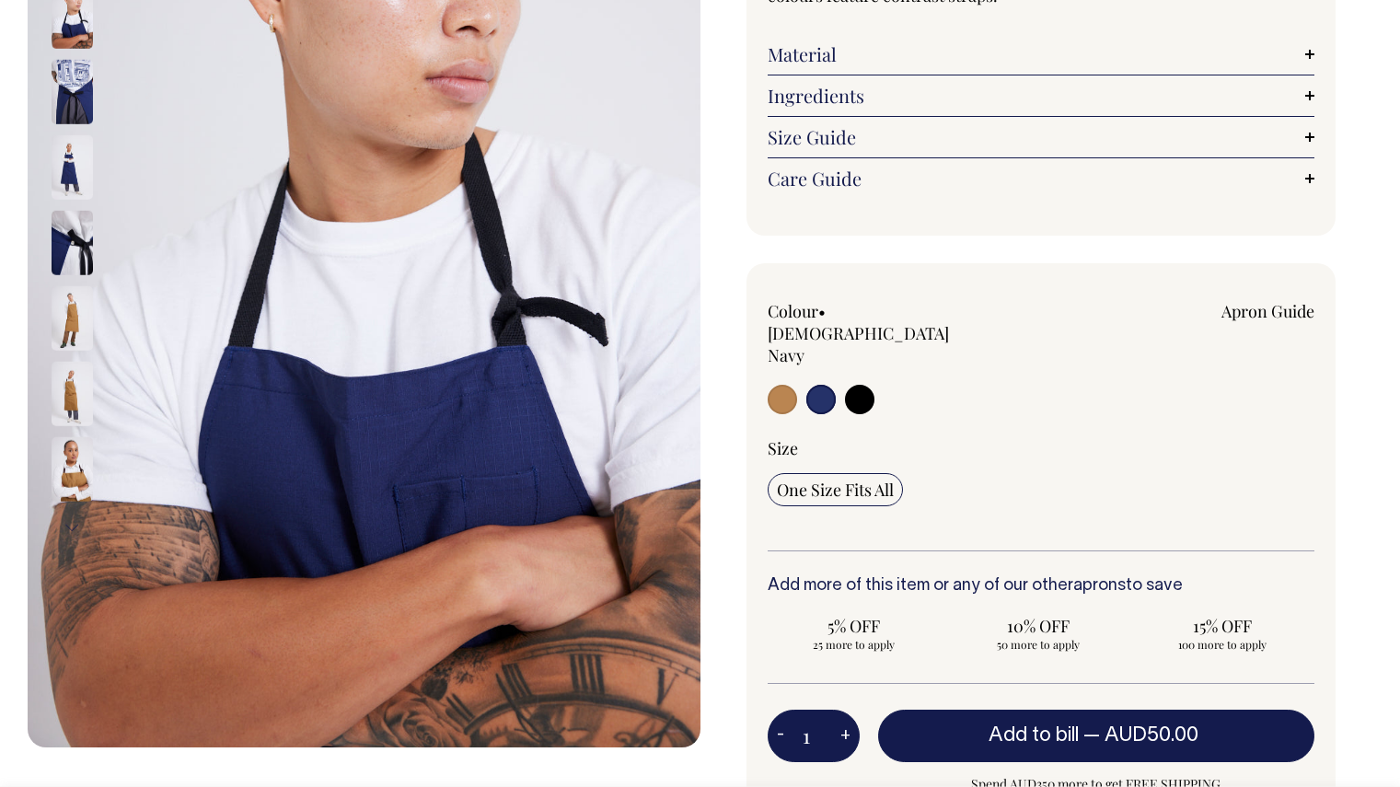
scroll to position [359, 0]
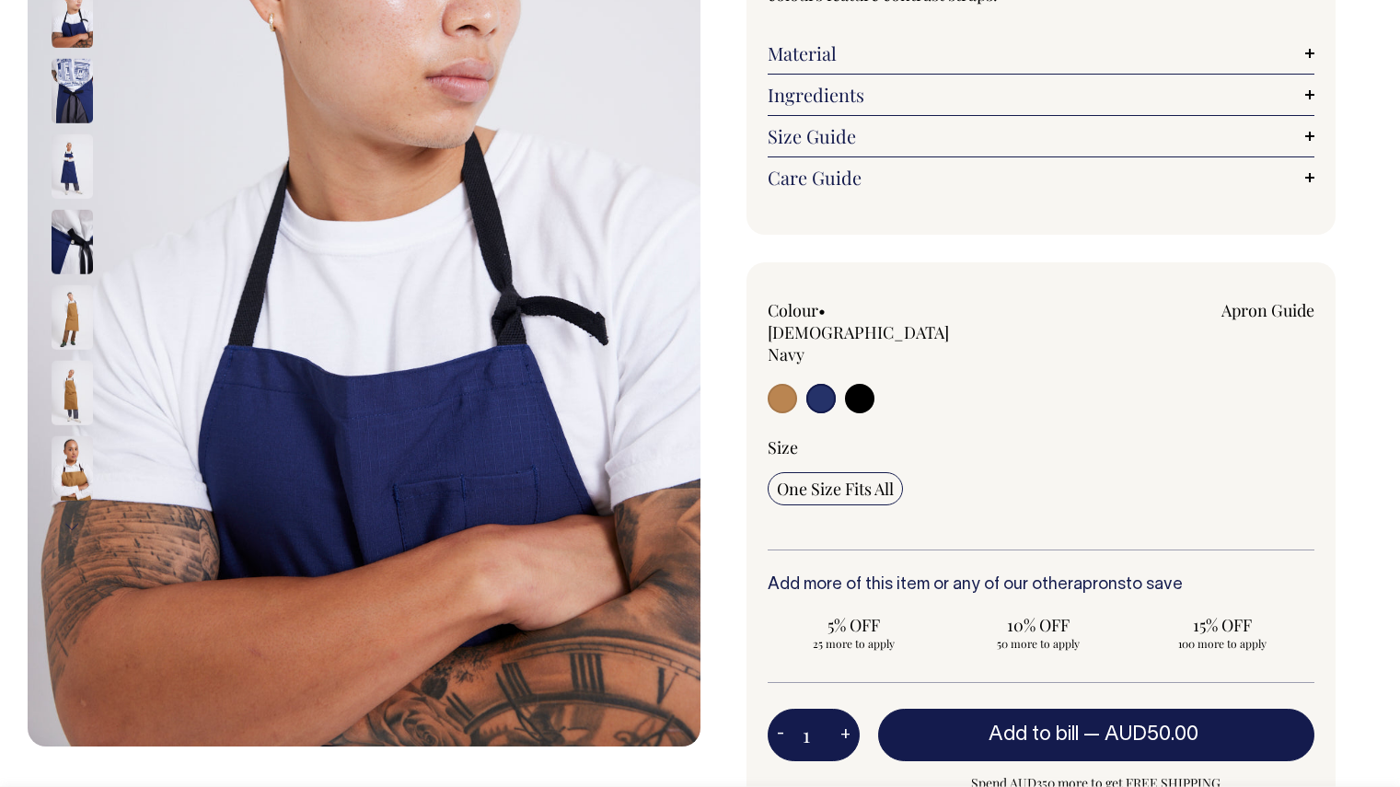
click at [780, 384] on input "radio" at bounding box center [781, 398] width 29 height 29
radio input "true"
select select "Garam Masala"
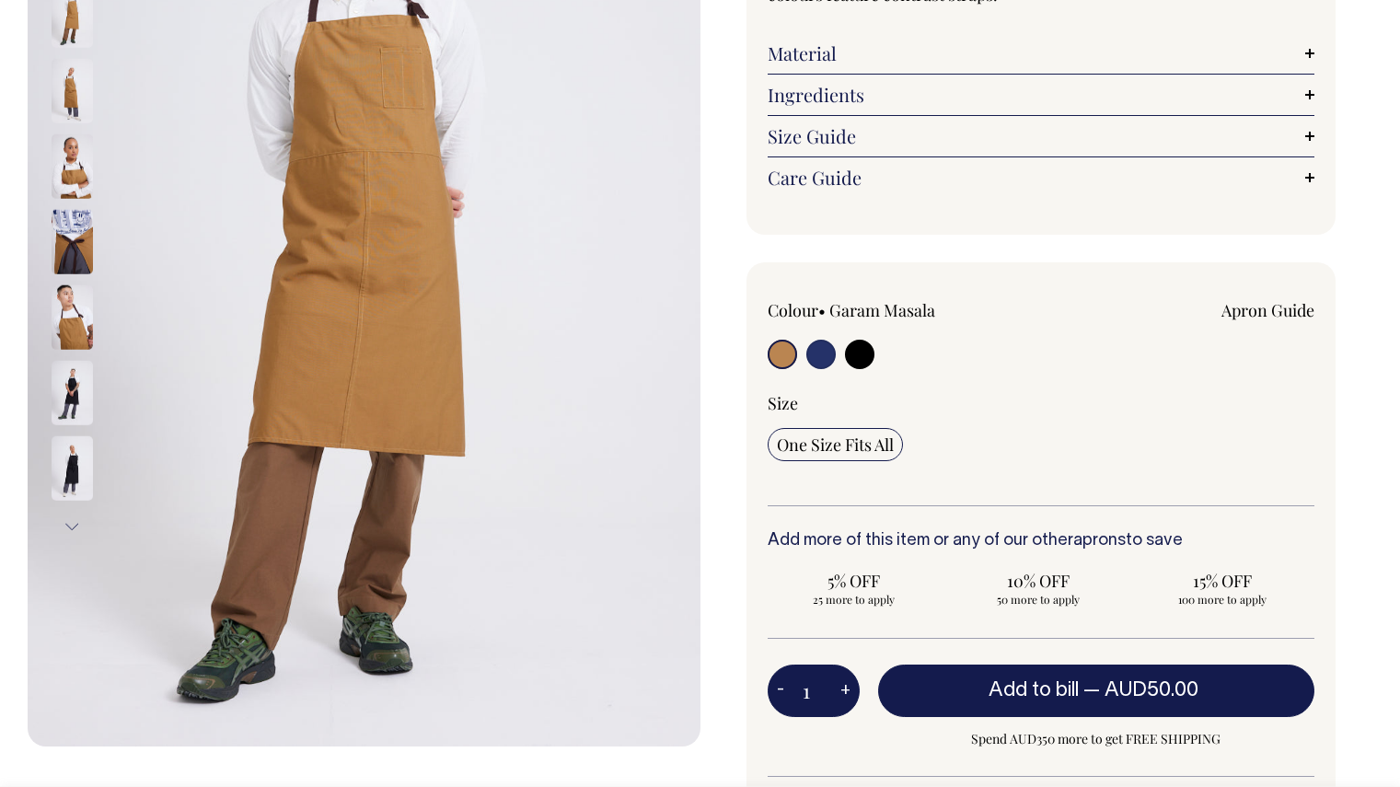
click at [811, 355] on input "radio" at bounding box center [820, 354] width 29 height 29
radio input "true"
select select "[DEMOGRAPHIC_DATA] Navy"
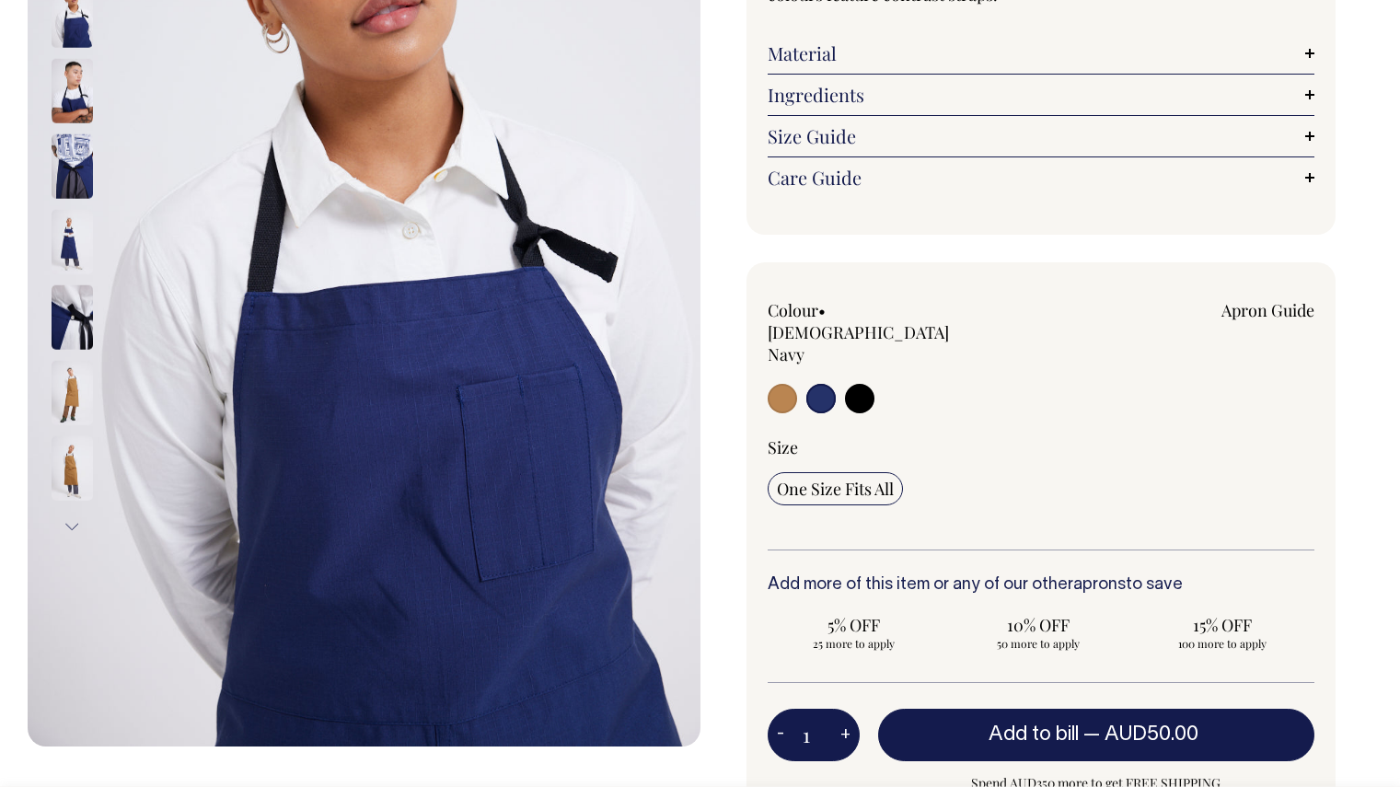
click at [68, 393] on img at bounding box center [72, 393] width 41 height 64
